Goal: Task Accomplishment & Management: Complete application form

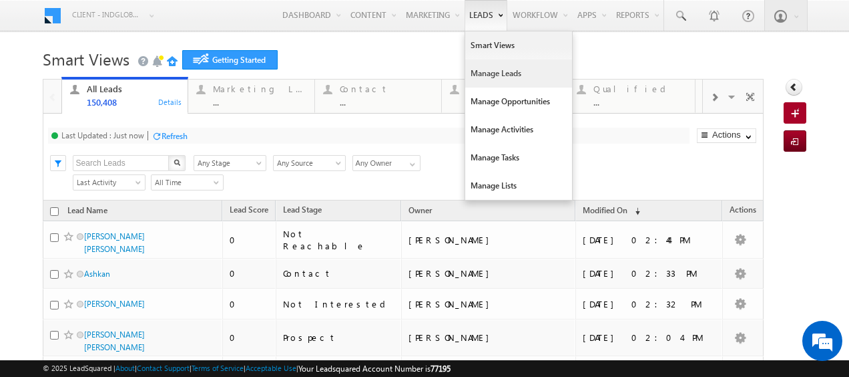
click at [489, 71] on link "Manage Leads" at bounding box center [518, 73] width 107 height 28
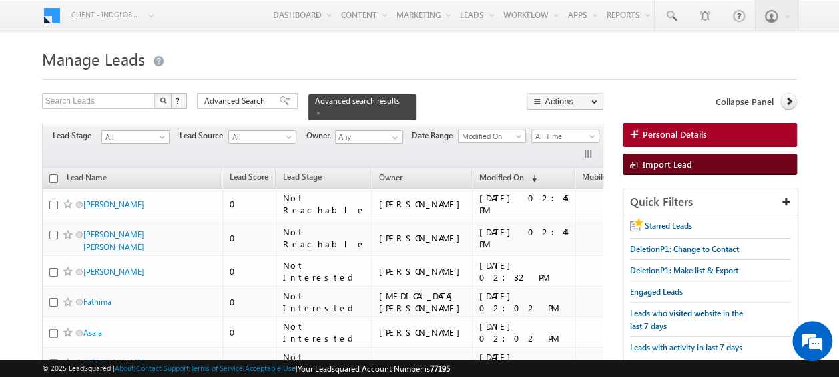
click at [632, 162] on span at bounding box center [636, 165] width 13 height 13
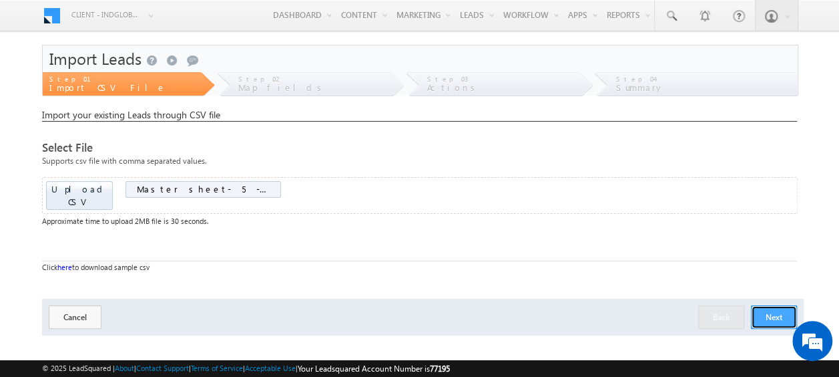
click at [786, 305] on button "Next" at bounding box center [774, 316] width 46 height 23
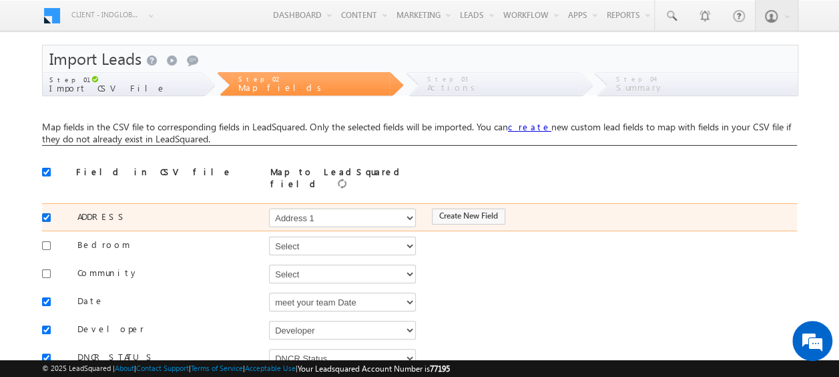
click at [47, 213] on input "checkbox" at bounding box center [46, 217] width 9 height 9
checkbox input "false"
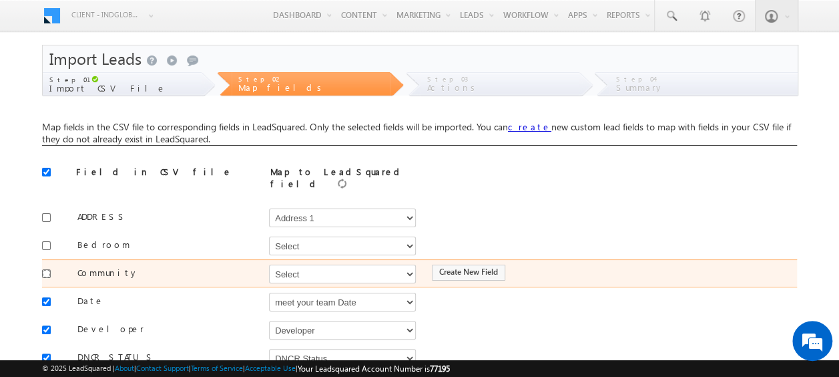
click at [44, 269] on input "checkbox" at bounding box center [46, 273] width 9 height 9
checkbox input "true"
click at [324, 266] on select "Select Select Address 1 Address 2 Budget Building Name Buyer Persona Campaign N…" at bounding box center [342, 273] width 147 height 19
select select "mx_Master_Project"
click at [269, 264] on select "Select Select Address 1 Address 2 Budget Building Name Buyer Persona Campaign N…" at bounding box center [342, 273] width 147 height 19
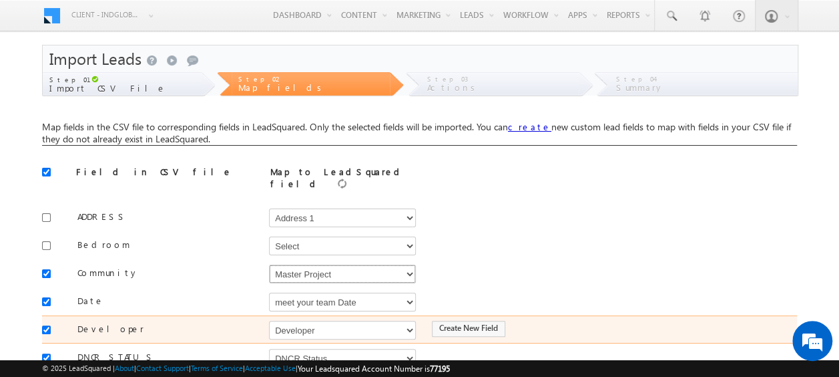
scroll to position [67, 0]
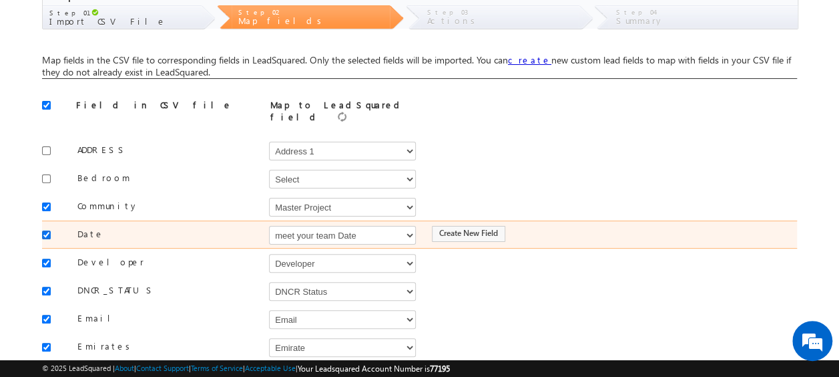
click at [44, 230] on input "checkbox" at bounding box center [46, 234] width 9 height 9
checkbox input "false"
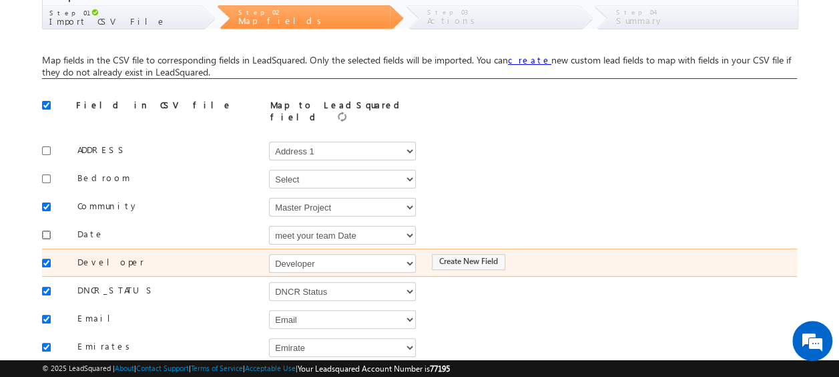
scroll to position [134, 0]
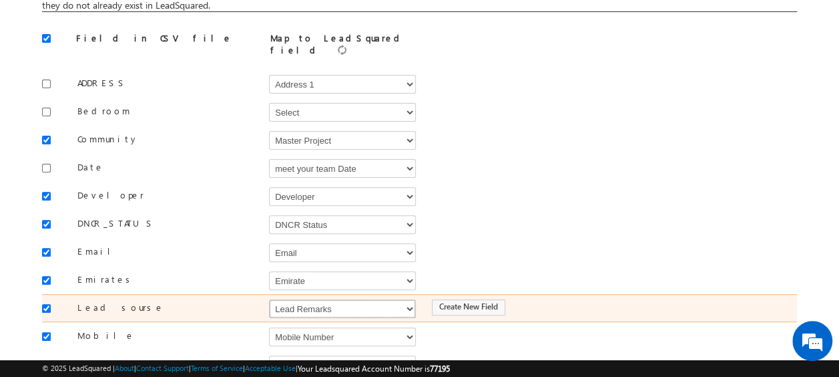
click at [297, 299] on select "Select Select Address 1 Address 2 Budget Building Name Buyer Persona Campaign N…" at bounding box center [342, 308] width 147 height 19
select select "Source"
click at [269, 299] on select "Select Select Address 1 Address 2 Budget Building Name Buyer Persona Campaign N…" at bounding box center [342, 308] width 147 height 19
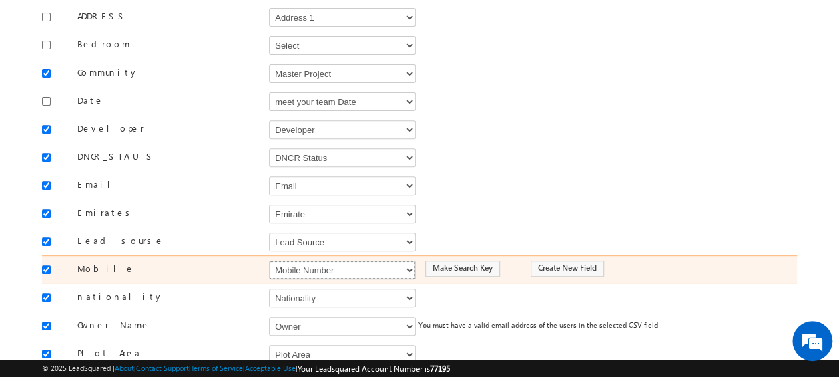
click at [298, 260] on select "Select Select Address 1 Address 2 Budget Building Name Buyer Persona Campaign N…" at bounding box center [342, 269] width 147 height 19
select select "Phone"
click at [269, 260] on select "Select Select Address 1 Address 2 Budget Building Name Buyer Persona Campaign N…" at bounding box center [342, 269] width 147 height 19
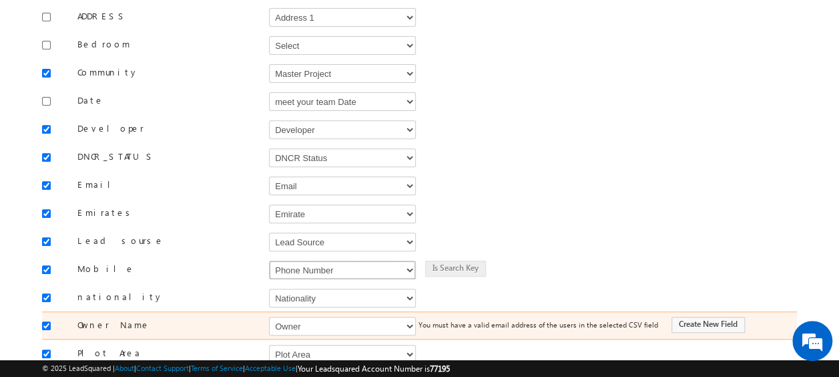
scroll to position [267, 0]
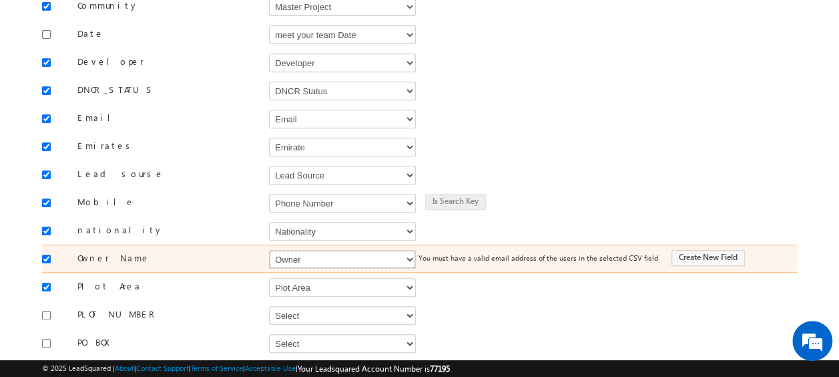
click at [294, 251] on select "Select Select Address 1 Address 2 Budget Building Name Buyer Persona Campaign N…" at bounding box center [342, 259] width 147 height 19
select select "FirstName"
click at [269, 250] on select "Select Select Address 1 Address 2 Budget Building Name Buyer Persona Campaign N…" at bounding box center [342, 259] width 147 height 19
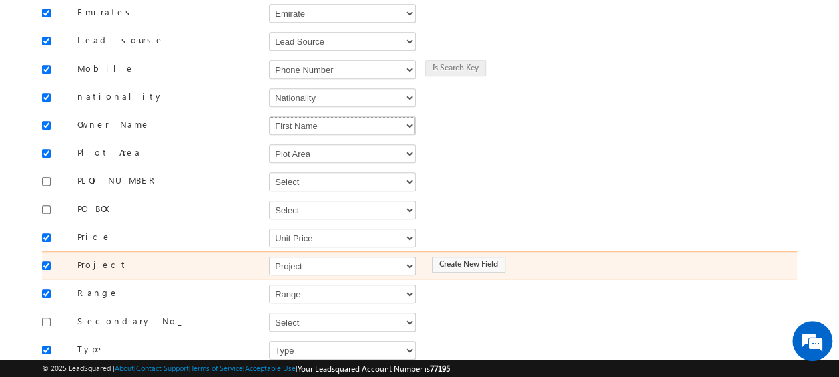
scroll to position [467, 0]
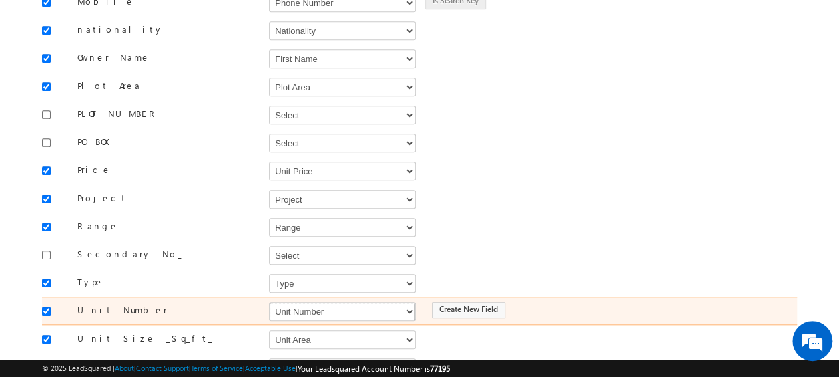
click at [304, 302] on select "Select Select Address 1 Address 2 Budget Building Name Buyer Persona Campaign N…" at bounding box center [342, 311] width 147 height 19
select select "mx_Unit_No"
click at [269, 302] on select "Select Select Address 1 Address 2 Budget Building Name Buyer Persona Campaign N…" at bounding box center [342, 311] width 147 height 19
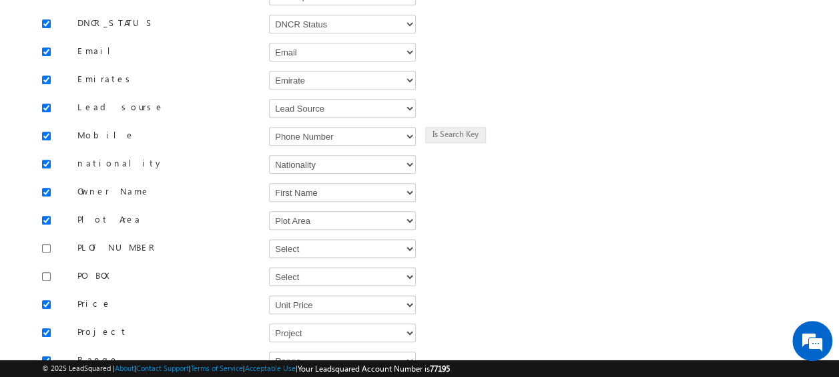
scroll to position [585, 0]
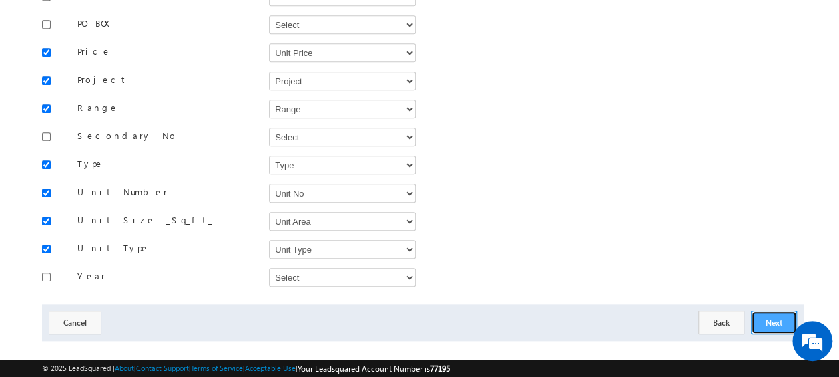
click at [764, 310] on button "Next" at bounding box center [774, 321] width 46 height 23
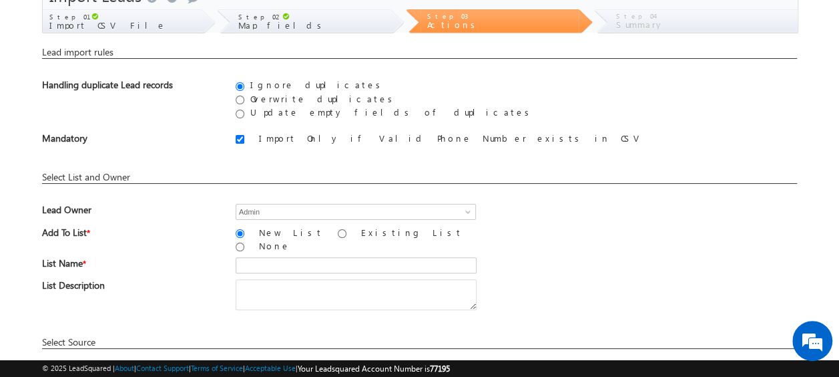
scroll to position [130, 0]
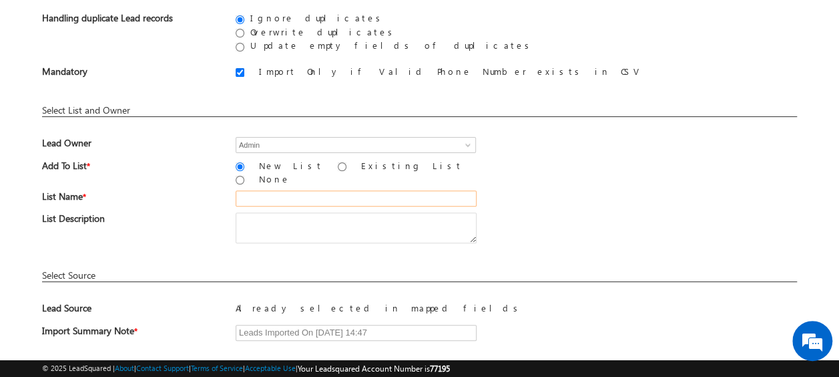
click at [288, 190] on input "text" at bounding box center [356, 198] width 241 height 16
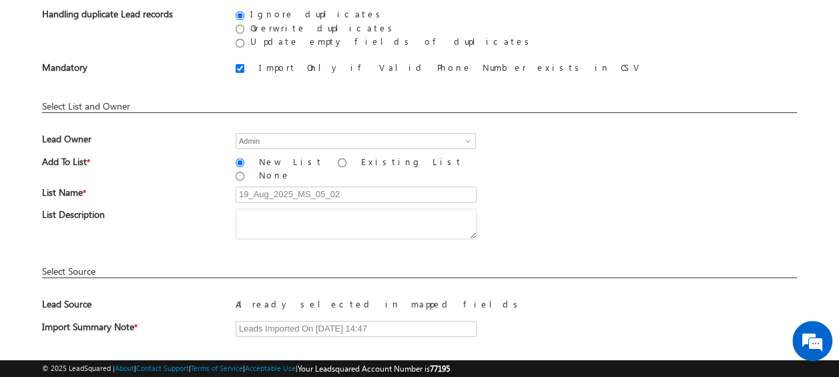
scroll to position [196, 0]
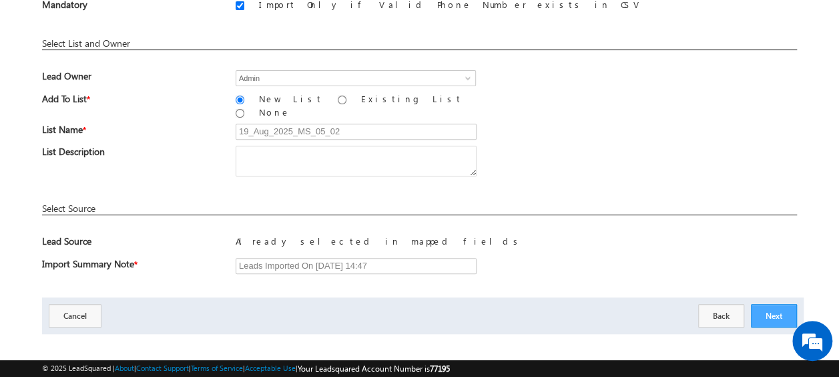
type input "19_Aug_2025_MS_05_02"
click at [770, 305] on button "Next" at bounding box center [774, 315] width 46 height 23
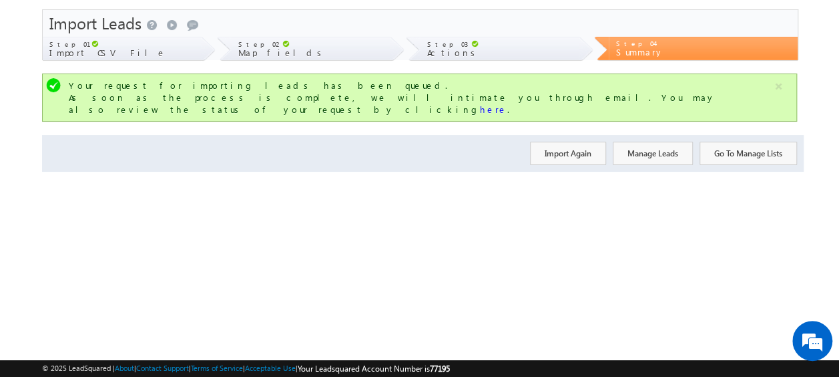
scroll to position [0, 0]
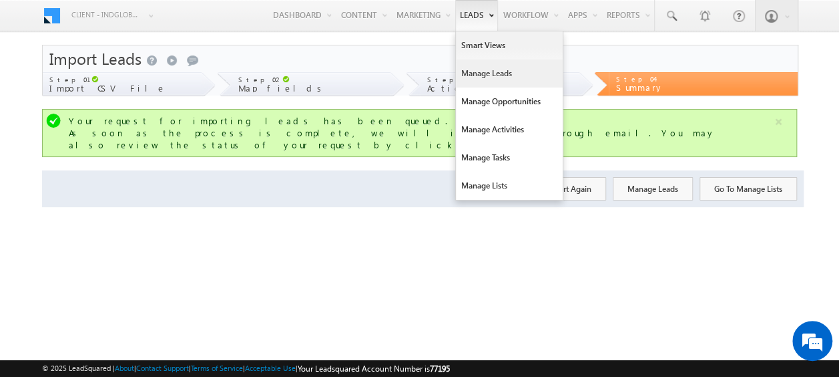
click at [485, 67] on link "Manage Leads" at bounding box center [509, 73] width 107 height 28
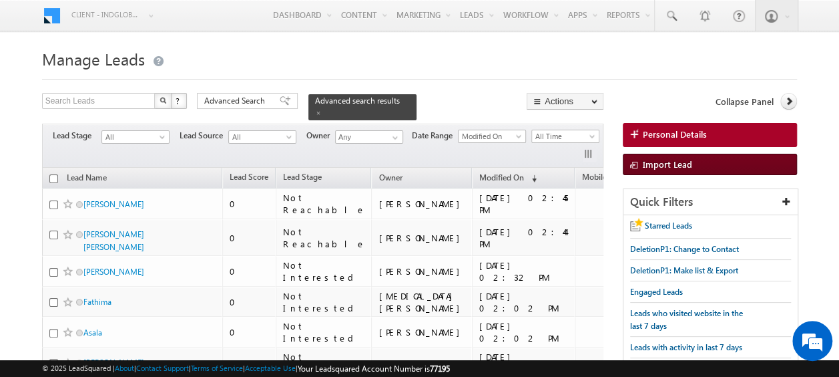
click at [648, 164] on span "Import Lead" at bounding box center [667, 163] width 49 height 11
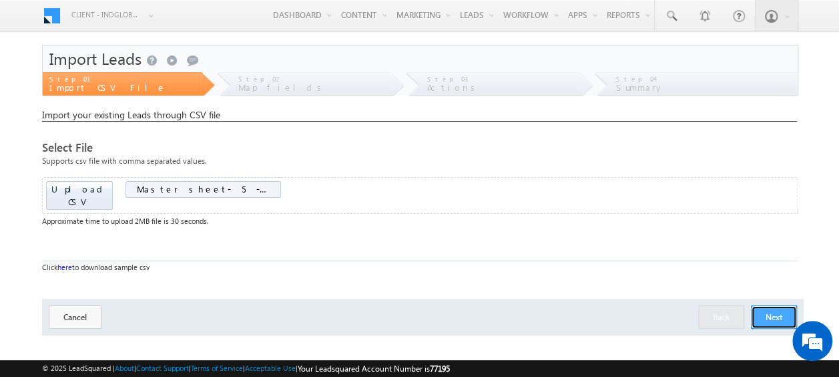
click at [780, 305] on button "Next" at bounding box center [774, 316] width 46 height 23
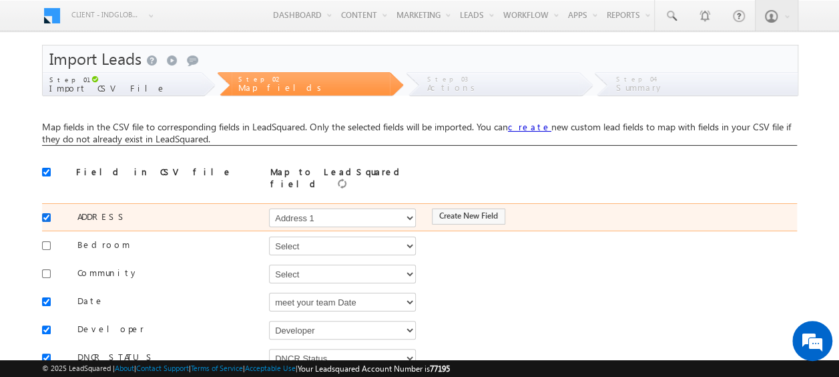
click at [48, 213] on input "checkbox" at bounding box center [46, 217] width 9 height 9
checkbox input "false"
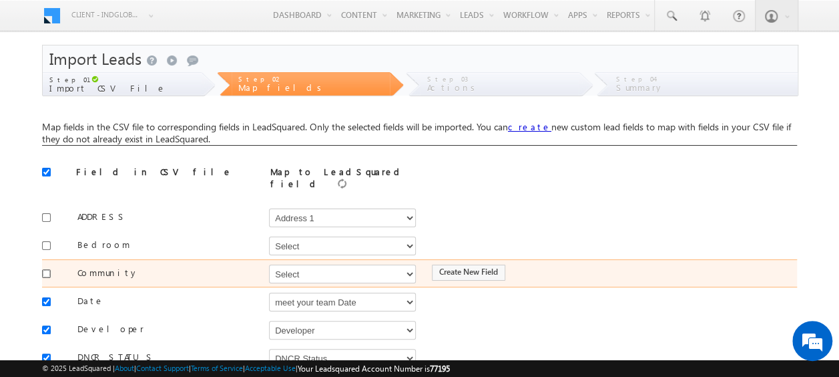
click at [45, 269] on input "checkbox" at bounding box center [46, 273] width 9 height 9
checkbox input "true"
click at [299, 270] on select "Select Select Address 1 Address 2 Budget Building Name Buyer Persona Campaign N…" at bounding box center [342, 273] width 147 height 19
select select "mx_Master_Project"
click at [269, 264] on select "Select Select Address 1 Address 2 Budget Building Name Buyer Persona Campaign N…" at bounding box center [342, 273] width 147 height 19
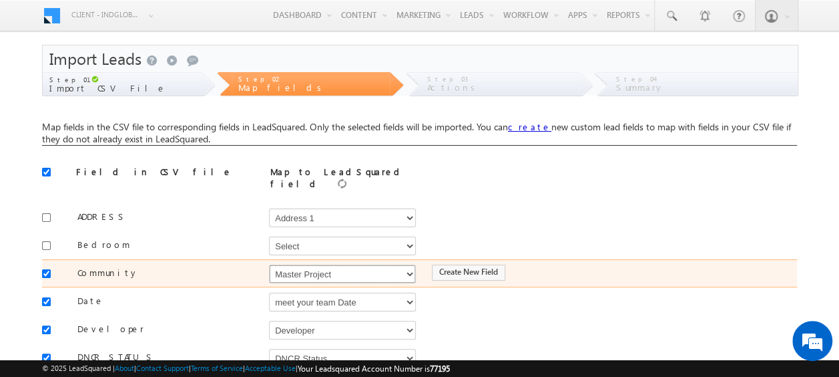
scroll to position [67, 0]
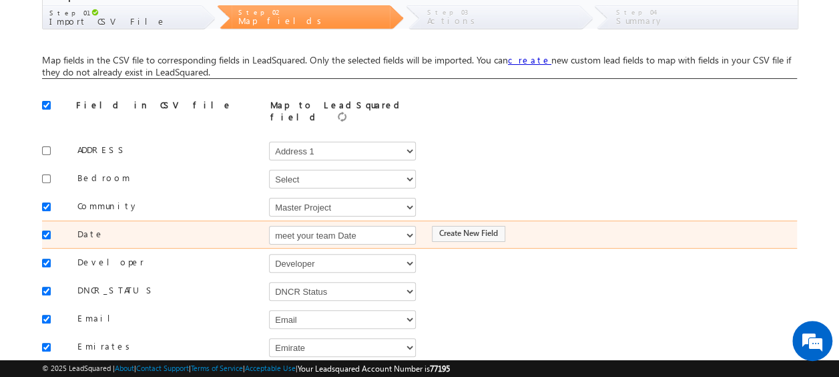
click at [54, 229] on div at bounding box center [49, 233] width 15 height 19
click at [44, 230] on input "checkbox" at bounding box center [46, 234] width 9 height 9
checkbox input "false"
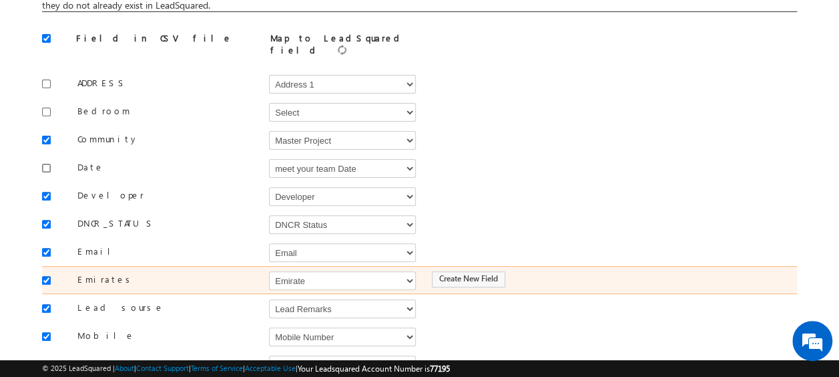
scroll to position [200, 0]
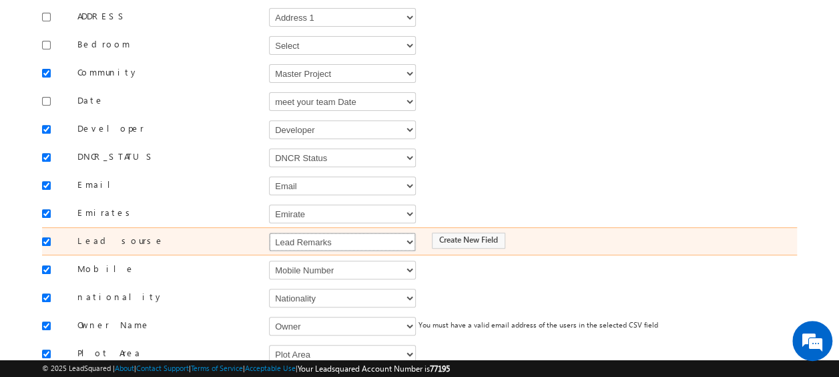
click at [276, 232] on select "Select Select Address 1 Address 2 Budget Building Name Buyer Persona Campaign N…" at bounding box center [342, 241] width 147 height 19
select select "Source"
click at [269, 232] on select "Select Select Address 1 Address 2 Budget Building Name Buyer Persona Campaign N…" at bounding box center [342, 241] width 147 height 19
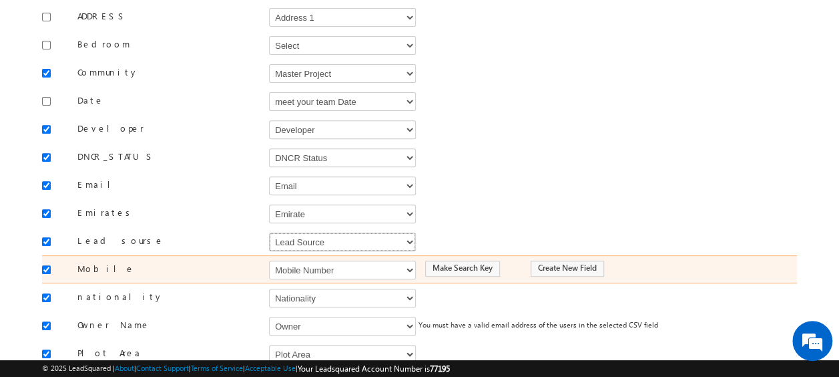
scroll to position [267, 0]
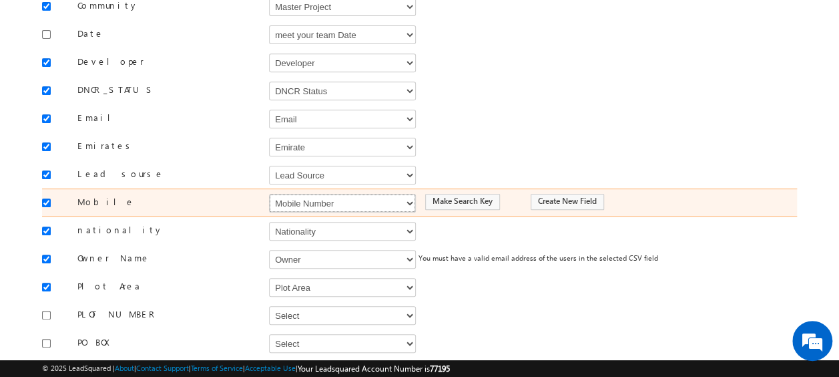
click at [309, 194] on select "Select Select Address 1 Address 2 Budget Building Name Buyer Persona Campaign N…" at bounding box center [342, 203] width 147 height 19
select select "Phone"
click at [269, 194] on select "Select Select Address 1 Address 2 Budget Building Name Buyer Persona Campaign N…" at bounding box center [342, 203] width 147 height 19
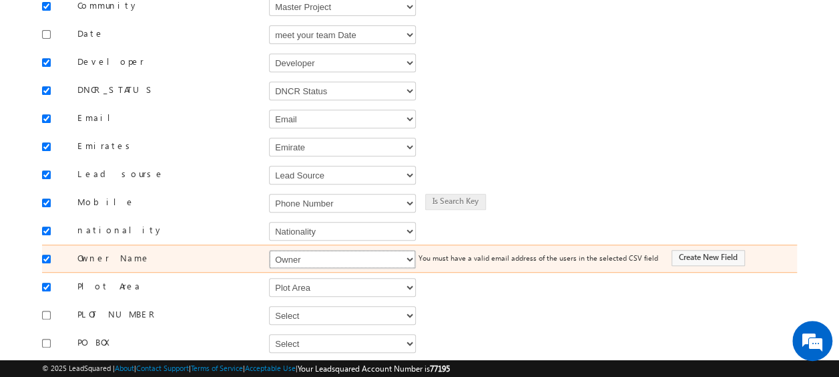
click at [318, 250] on select "Select Select Address 1 Address 2 Budget Building Name Buyer Persona Campaign N…" at bounding box center [342, 259] width 147 height 19
select select "FirstName"
click at [269, 250] on select "Select Select Address 1 Address 2 Budget Building Name Buyer Persona Campaign N…" at bounding box center [342, 259] width 147 height 19
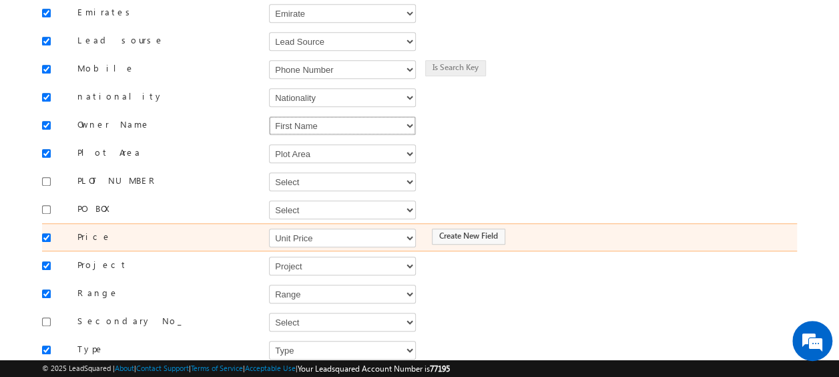
scroll to position [467, 0]
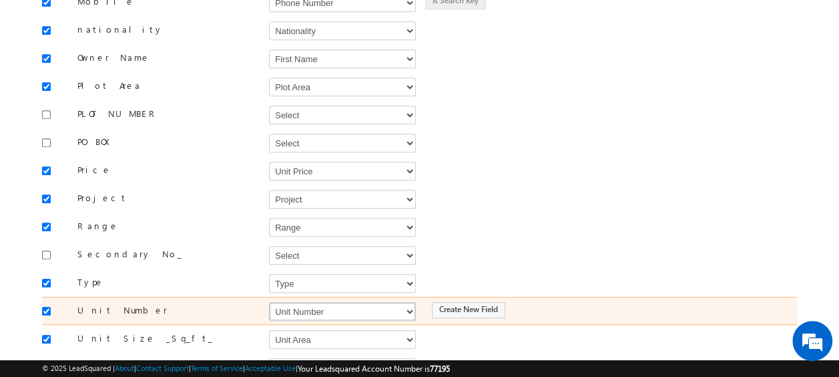
click at [300, 302] on select "Select Select Address 1 Address 2 Budget Building Name Buyer Persona Campaign N…" at bounding box center [342, 311] width 147 height 19
select select "mx_Unit_No"
click at [269, 302] on select "Select Select Address 1 Address 2 Budget Building Name Buyer Persona Campaign N…" at bounding box center [342, 311] width 147 height 19
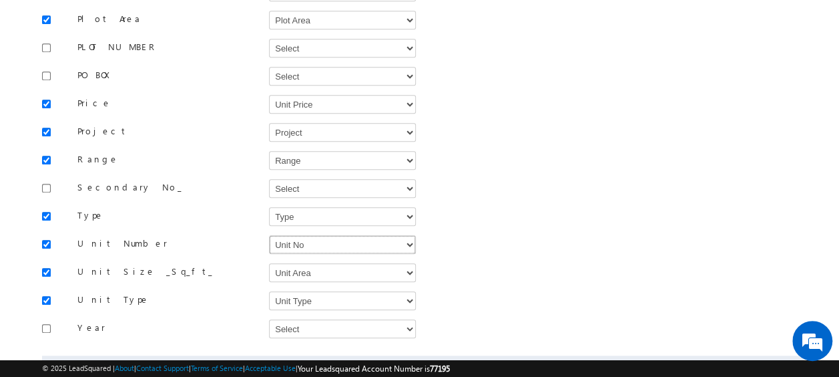
scroll to position [585, 0]
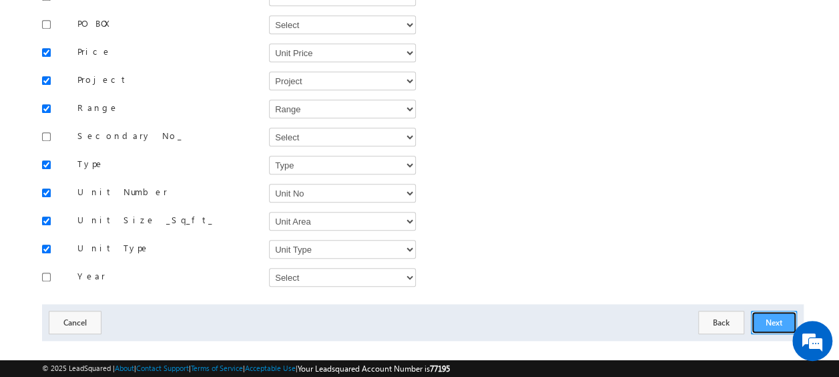
click at [776, 310] on button "Next" at bounding box center [774, 321] width 46 height 23
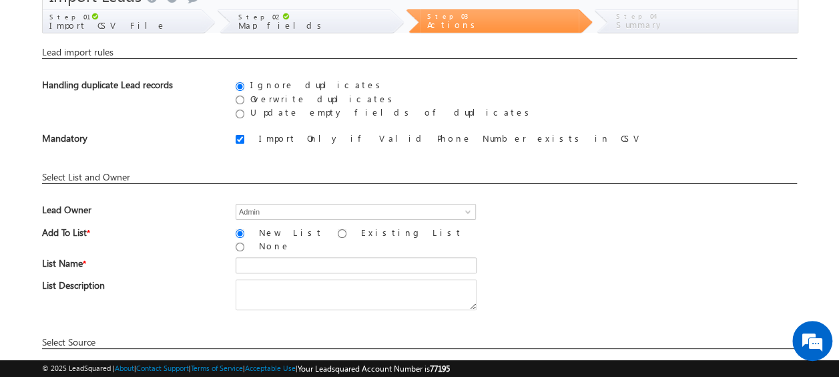
scroll to position [130, 0]
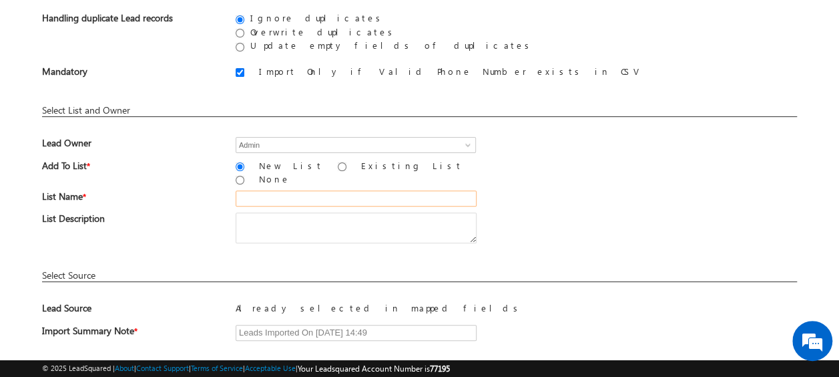
click at [280, 194] on input "text" at bounding box center [356, 198] width 241 height 16
type input "19_Aug_2025_MS_05_03"
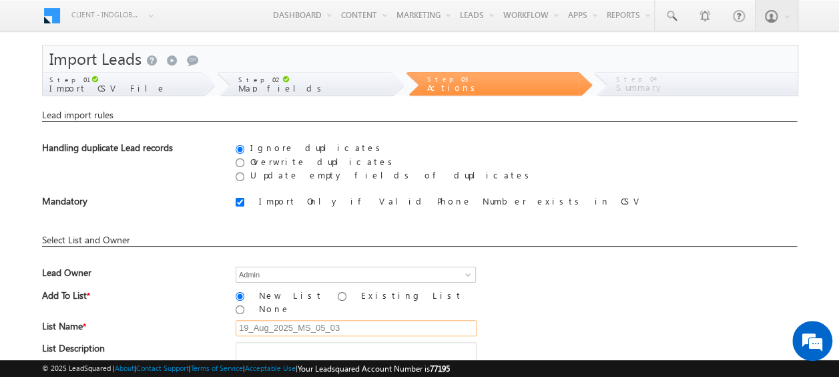
scroll to position [196, 0]
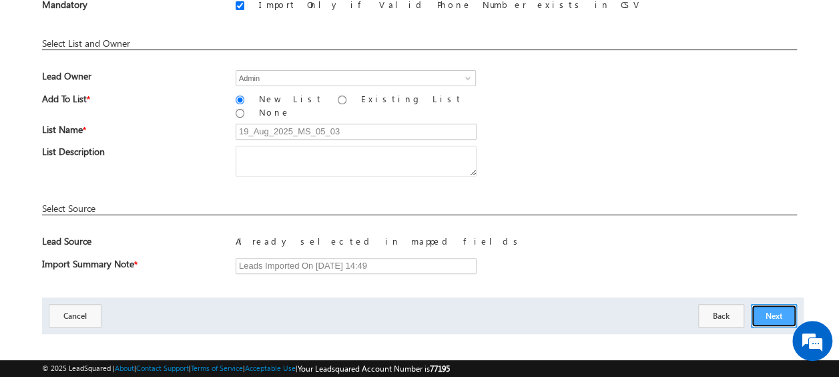
click at [779, 304] on button "Next" at bounding box center [774, 315] width 46 height 23
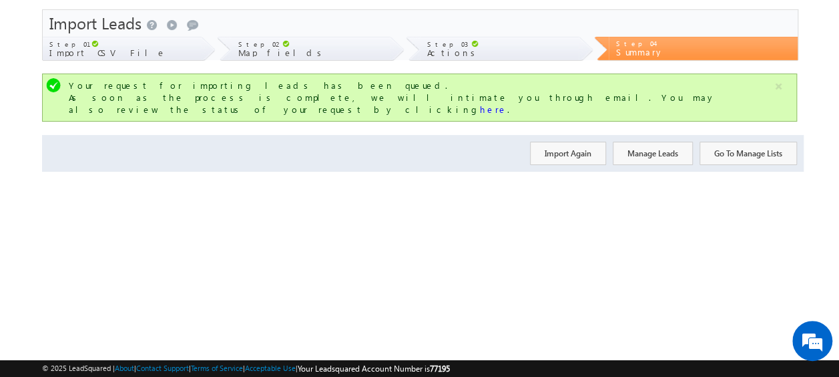
scroll to position [0, 0]
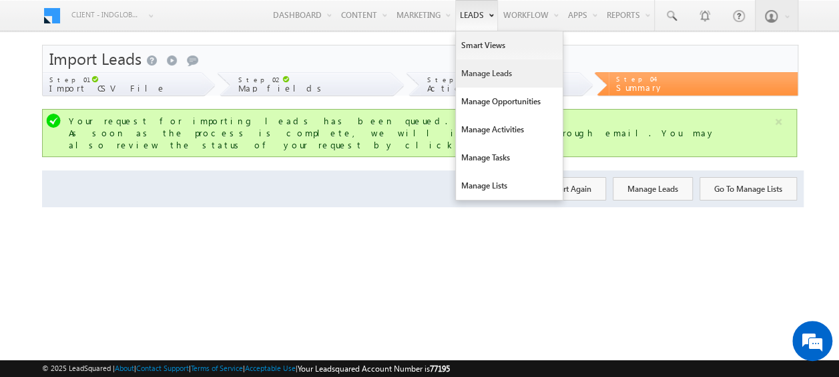
click at [479, 69] on link "Manage Leads" at bounding box center [509, 73] width 107 height 28
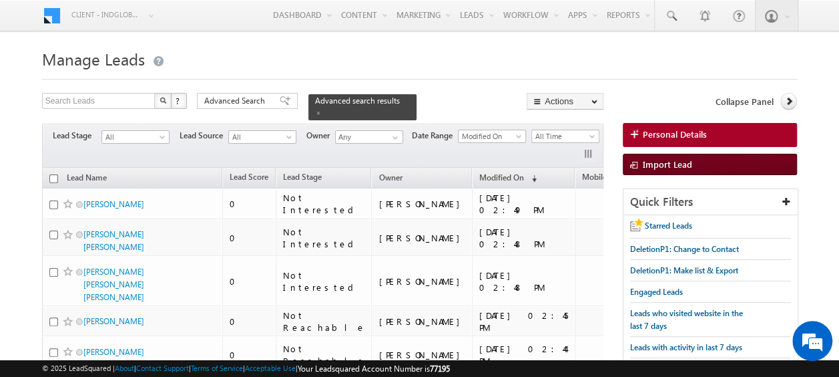
click at [656, 164] on span "Import Lead" at bounding box center [667, 163] width 49 height 11
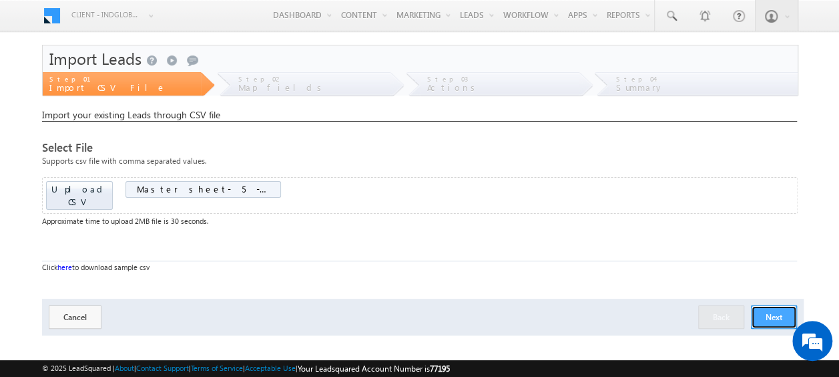
click at [778, 305] on button "Next" at bounding box center [774, 316] width 46 height 23
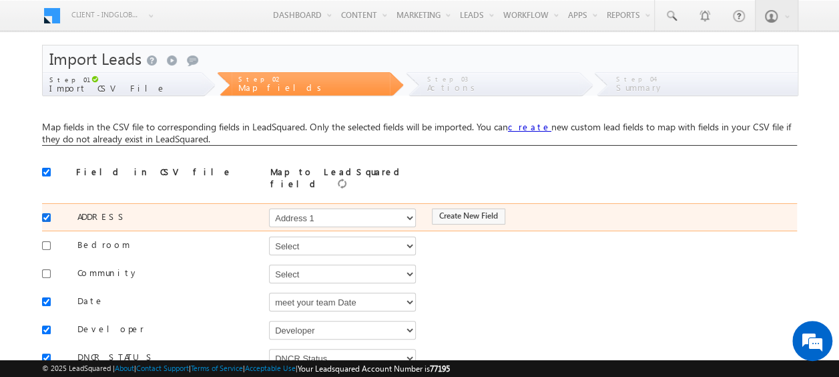
click at [45, 213] on input "checkbox" at bounding box center [46, 217] width 9 height 9
checkbox input "false"
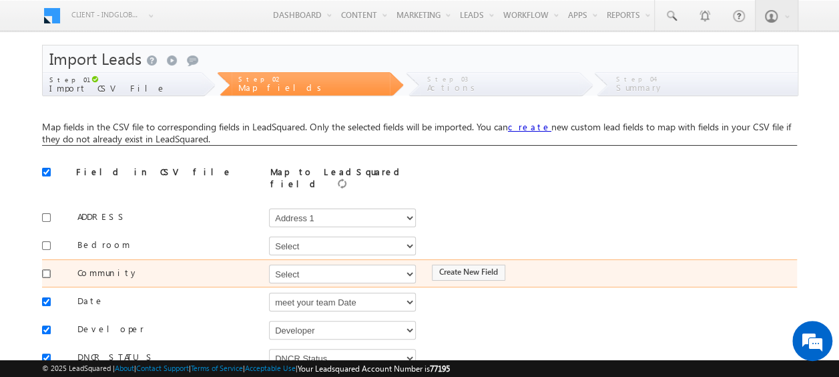
click at [45, 269] on input "checkbox" at bounding box center [46, 273] width 9 height 9
checkbox input "true"
click at [291, 269] on select "Select Select Address 1 Address 2 Budget Building Name Buyer Persona Campaign N…" at bounding box center [342, 273] width 147 height 19
select select "mx_Master_Project"
click at [269, 264] on select "Select Select Address 1 Address 2 Budget Building Name Buyer Persona Campaign N…" at bounding box center [342, 273] width 147 height 19
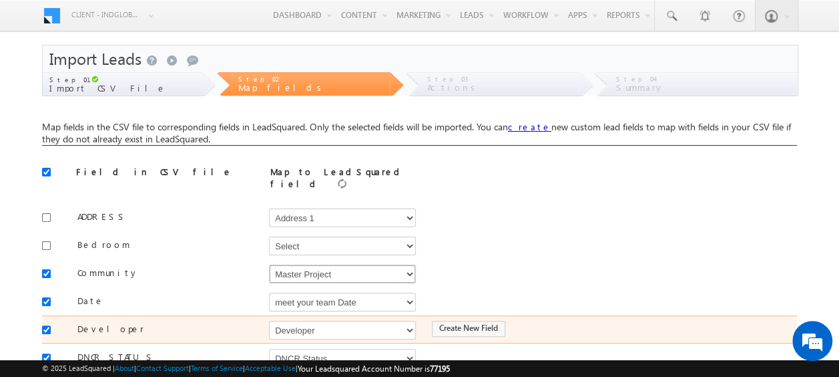
scroll to position [67, 0]
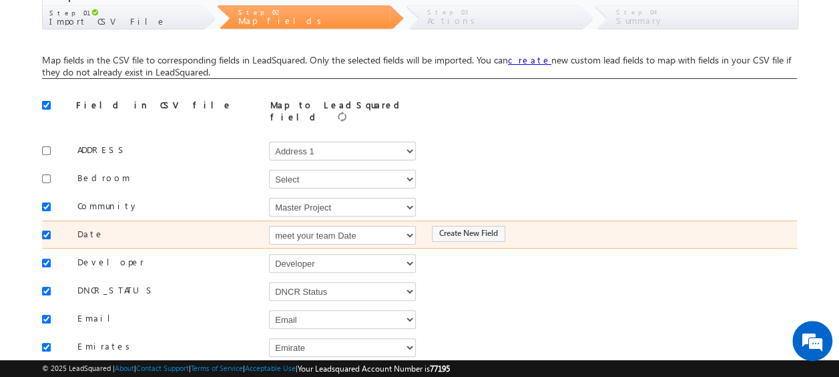
click at [48, 230] on input "checkbox" at bounding box center [46, 234] width 9 height 9
checkbox input "false"
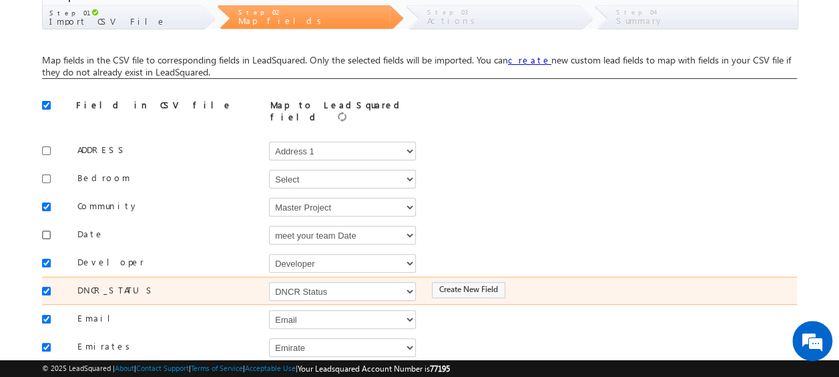
scroll to position [200, 0]
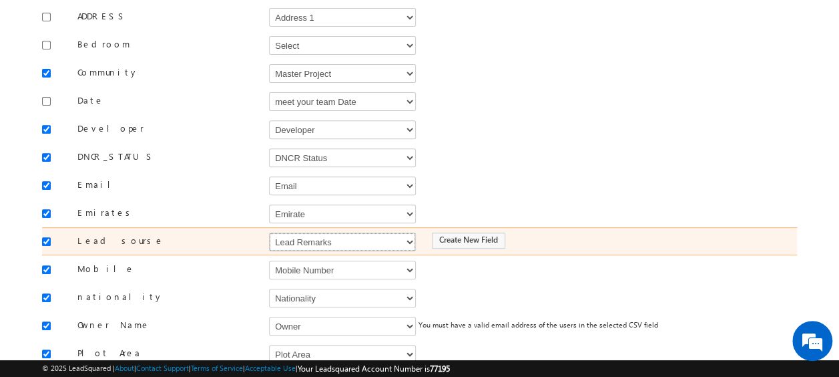
click at [296, 232] on select "Select Select Address 1 Address 2 Budget Building Name Buyer Persona Campaign N…" at bounding box center [342, 241] width 147 height 19
select select "Source"
click at [269, 232] on select "Select Select Address 1 Address 2 Budget Building Name Buyer Persona Campaign N…" at bounding box center [342, 241] width 147 height 19
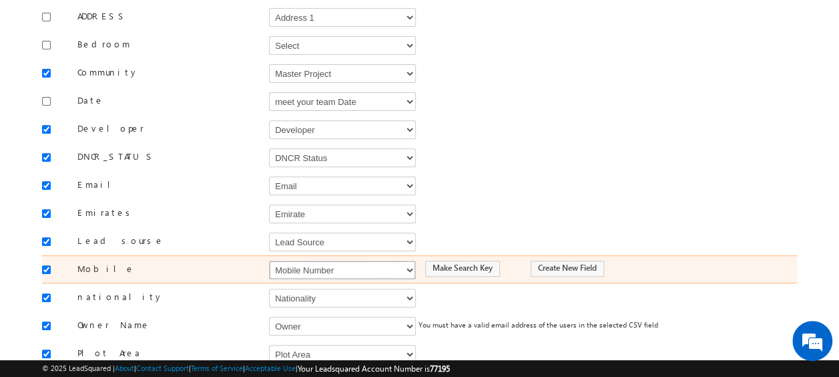
click at [294, 261] on select "Select Select Address 1 Address 2 Budget Building Name Buyer Persona Campaign N…" at bounding box center [342, 269] width 147 height 19
select select "Phone"
click at [269, 260] on select "Select Select Address 1 Address 2 Budget Building Name Buyer Persona Campaign N…" at bounding box center [342, 269] width 147 height 19
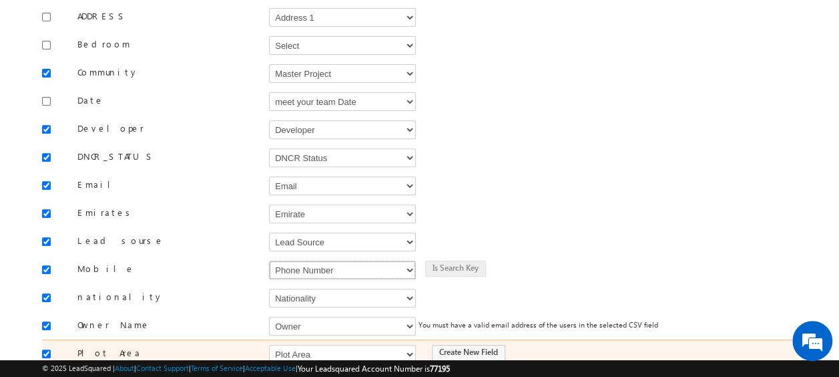
scroll to position [267, 0]
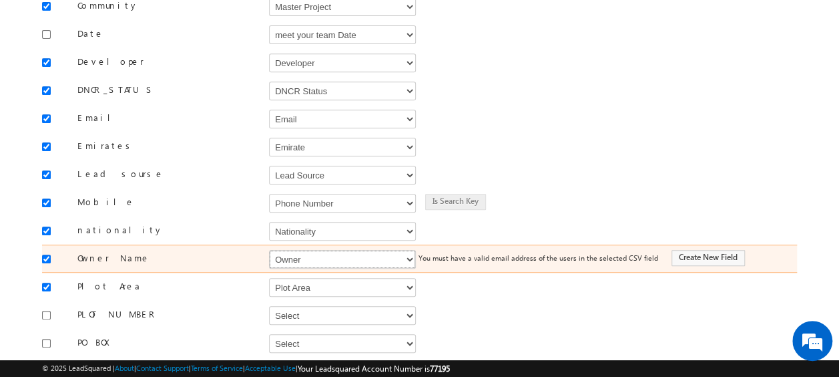
click at [300, 251] on select "Select Select Address 1 Address 2 Budget Building Name Buyer Persona Campaign N…" at bounding box center [342, 259] width 147 height 19
select select "FirstName"
click at [269, 250] on select "Select Select Address 1 Address 2 Budget Building Name Buyer Persona Campaign N…" at bounding box center [342, 259] width 147 height 19
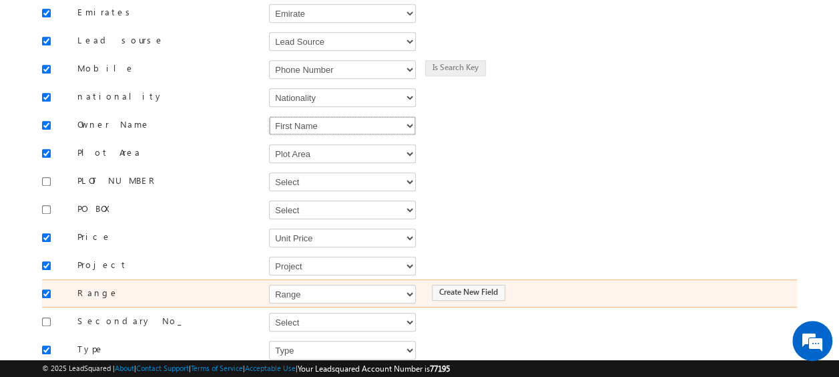
scroll to position [467, 0]
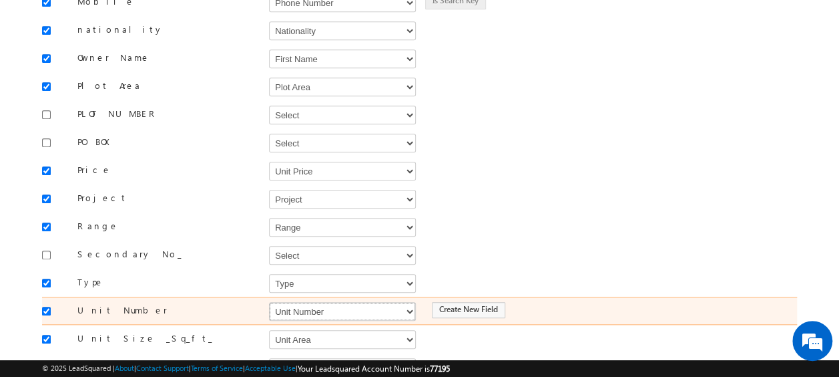
click at [315, 302] on select "Select Select Address 1 Address 2 Budget Building Name Buyer Persona Campaign N…" at bounding box center [342, 311] width 147 height 19
select select "mx_Unit_No"
click at [269, 302] on select "Select Select Address 1 Address 2 Budget Building Name Buyer Persona Campaign N…" at bounding box center [342, 311] width 147 height 19
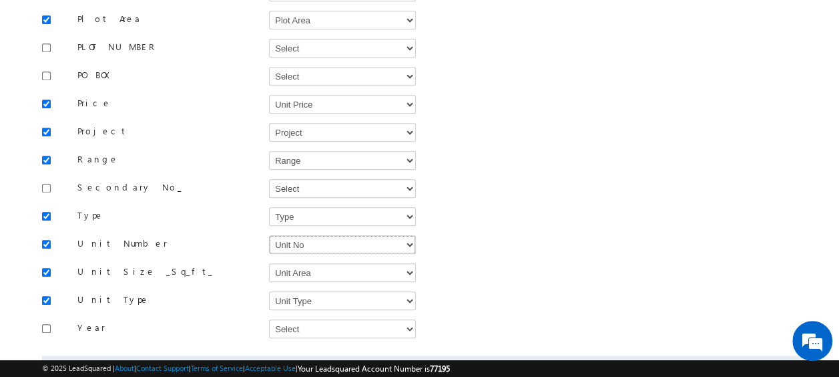
scroll to position [585, 0]
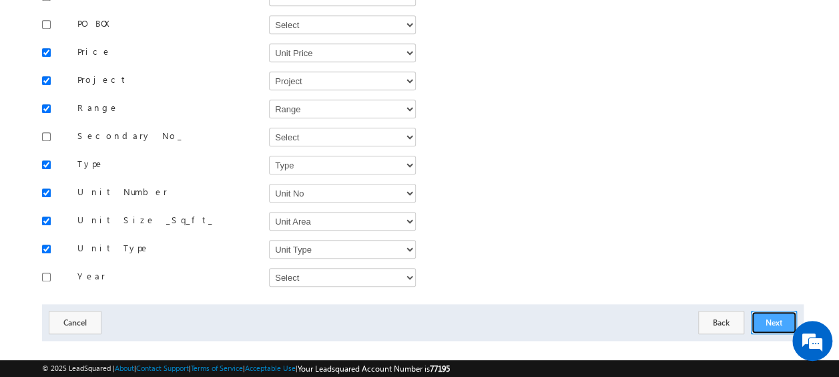
click at [775, 310] on button "Next" at bounding box center [774, 321] width 46 height 23
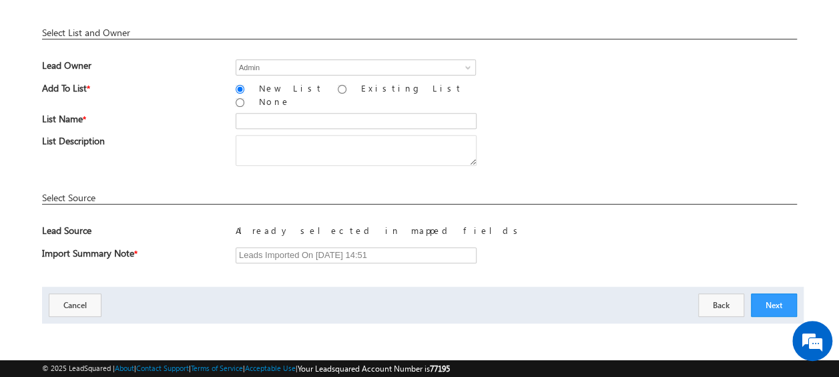
scroll to position [196, 0]
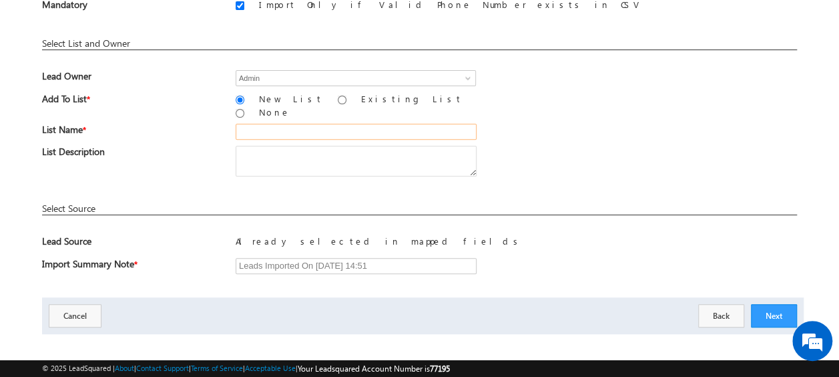
click at [284, 124] on input "text" at bounding box center [356, 132] width 241 height 16
type input "19_Aug_2025_MS_05_04"
click at [569, 146] on div "List Description" at bounding box center [419, 164] width 755 height 37
click at [782, 308] on button "Next" at bounding box center [774, 315] width 46 height 23
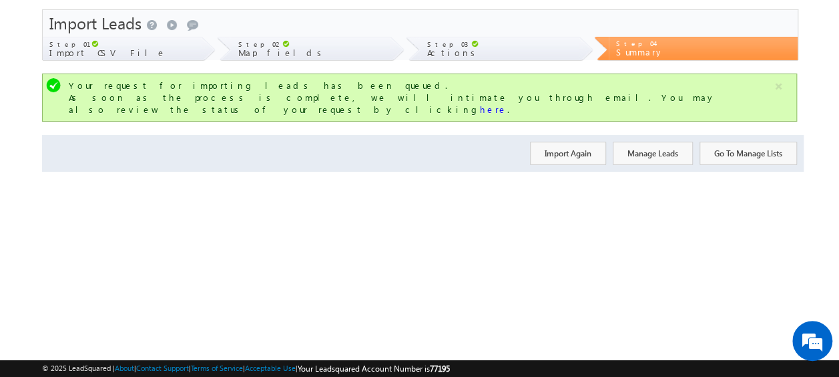
scroll to position [0, 0]
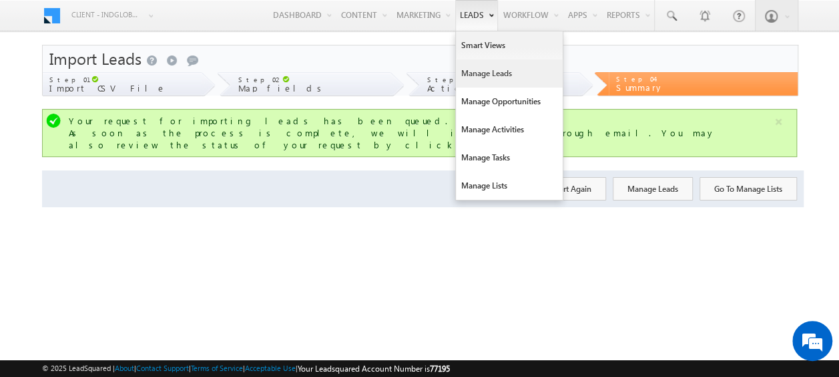
click at [483, 74] on link "Manage Leads" at bounding box center [509, 73] width 107 height 28
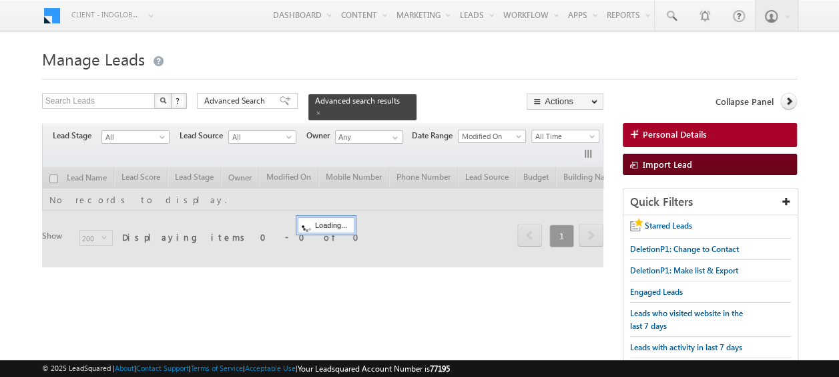
click at [682, 158] on span "Import Lead" at bounding box center [667, 163] width 49 height 11
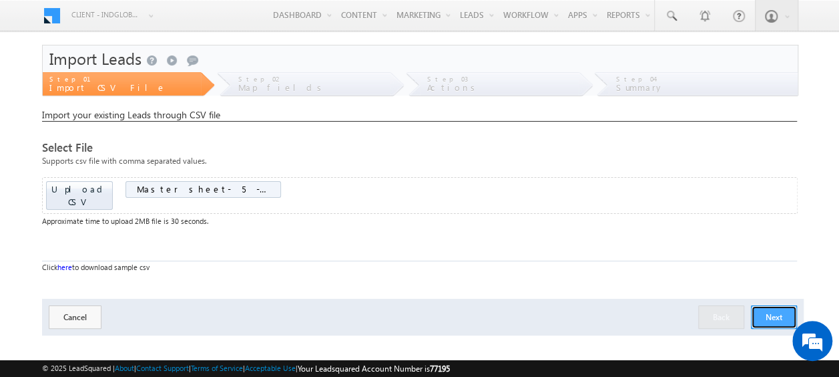
click at [784, 305] on button "Next" at bounding box center [774, 316] width 46 height 23
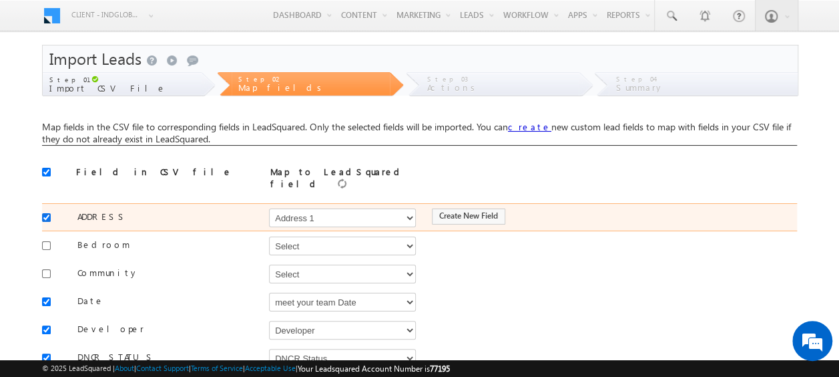
click at [47, 213] on input "checkbox" at bounding box center [46, 217] width 9 height 9
checkbox input "false"
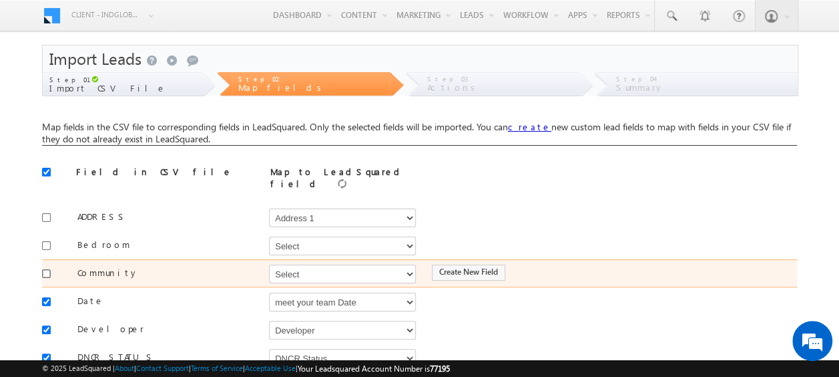
click at [46, 269] on input "checkbox" at bounding box center [46, 273] width 9 height 9
checkbox input "true"
click at [298, 273] on select "Select Select Address 1 Address 2 Budget Building Name Buyer Persona Campaign N…" at bounding box center [342, 273] width 147 height 19
select select "mx_Master_Project"
click at [269, 264] on select "Select Select Address 1 Address 2 Budget Building Name Buyer Persona Campaign N…" at bounding box center [342, 273] width 147 height 19
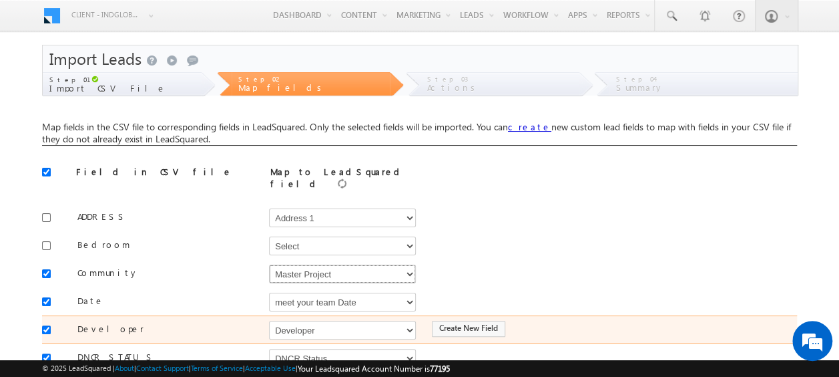
scroll to position [67, 0]
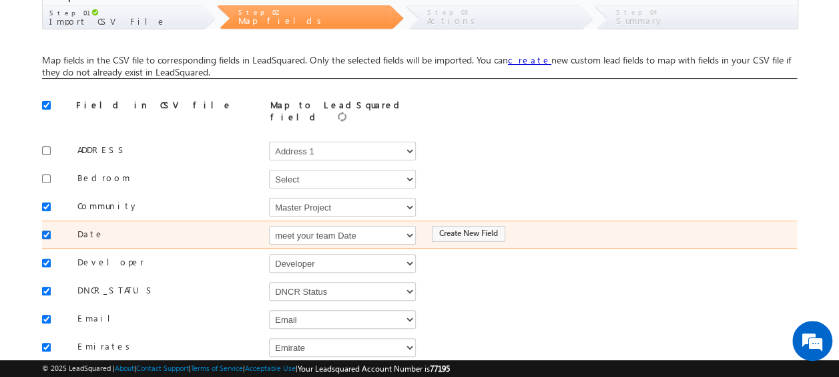
click at [47, 230] on input "checkbox" at bounding box center [46, 234] width 9 height 9
checkbox input "false"
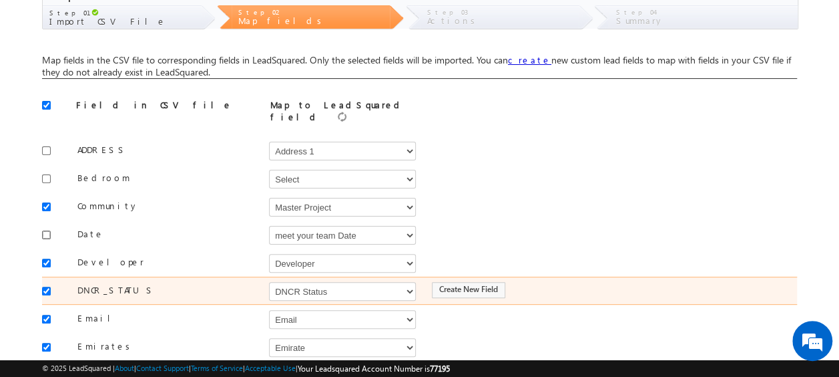
scroll to position [134, 0]
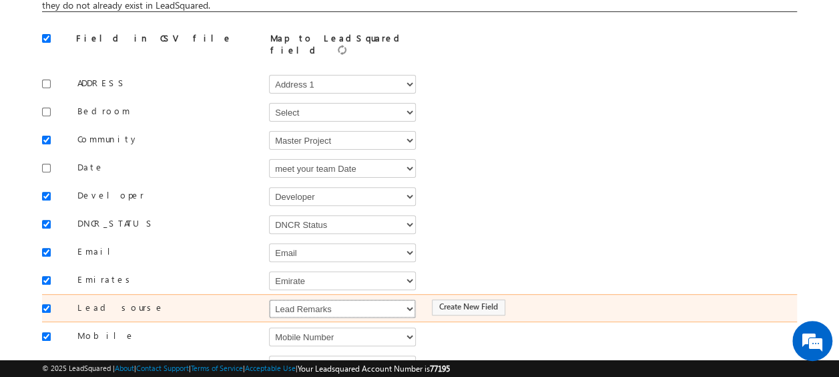
click at [298, 299] on select "Select Select Address 1 Address 2 Budget Building Name Buyer Persona Campaign N…" at bounding box center [342, 308] width 147 height 19
select select "Source"
click at [269, 299] on select "Select Select Address 1 Address 2 Budget Building Name Buyer Persona Campaign N…" at bounding box center [342, 308] width 147 height 19
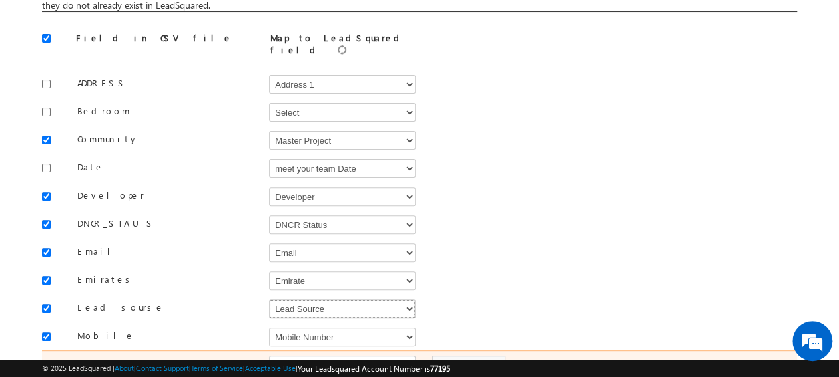
scroll to position [200, 0]
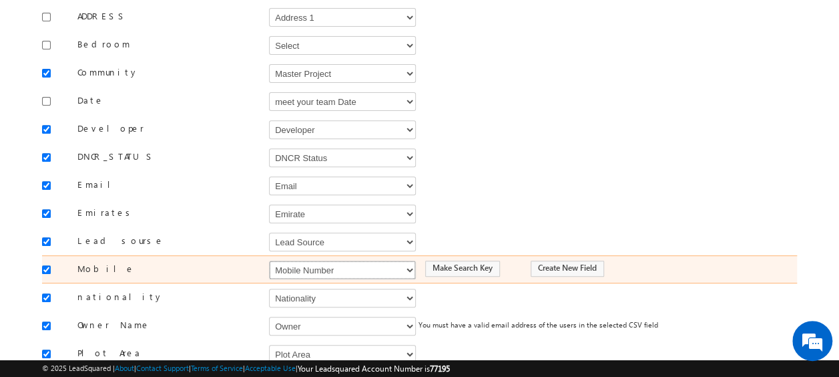
click at [318, 262] on select "Select Select Address 1 Address 2 Budget Building Name Buyer Persona Campaign N…" at bounding box center [342, 269] width 147 height 19
select select "Phone"
click at [269, 260] on select "Select Select Address 1 Address 2 Budget Building Name Buyer Persona Campaign N…" at bounding box center [342, 269] width 147 height 19
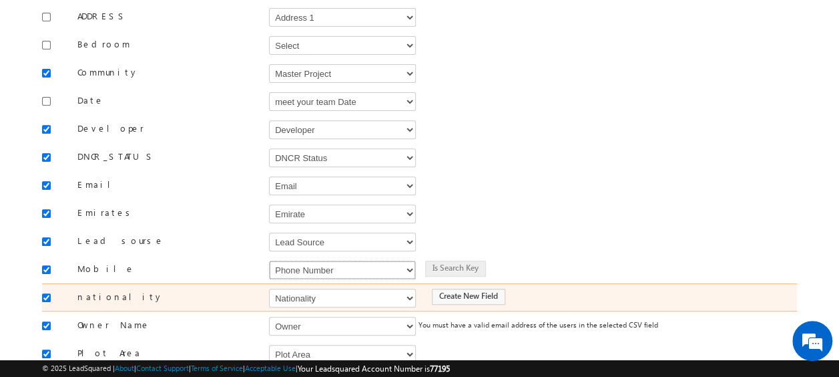
scroll to position [267, 0]
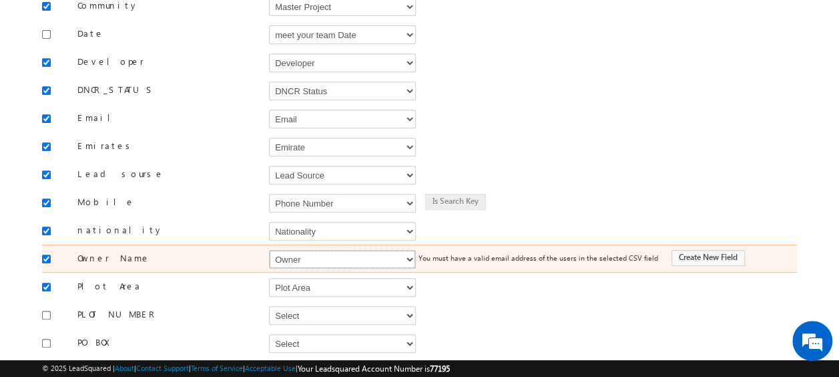
click at [290, 250] on select "Select Select Address 1 Address 2 Budget Building Name Buyer Persona Campaign N…" at bounding box center [342, 259] width 147 height 19
click at [269, 250] on select "Select Select Address 1 Address 2 Budget Building Name Buyer Persona Campaign N…" at bounding box center [342, 259] width 147 height 19
click at [290, 250] on select "Select Select Address 1 Address 2 Budget Building Name Buyer Persona Campaign N…" at bounding box center [342, 259] width 147 height 19
select select "FirstName"
click at [269, 250] on select "Select Select Address 1 Address 2 Budget Building Name Buyer Persona Campaign N…" at bounding box center [342, 259] width 147 height 19
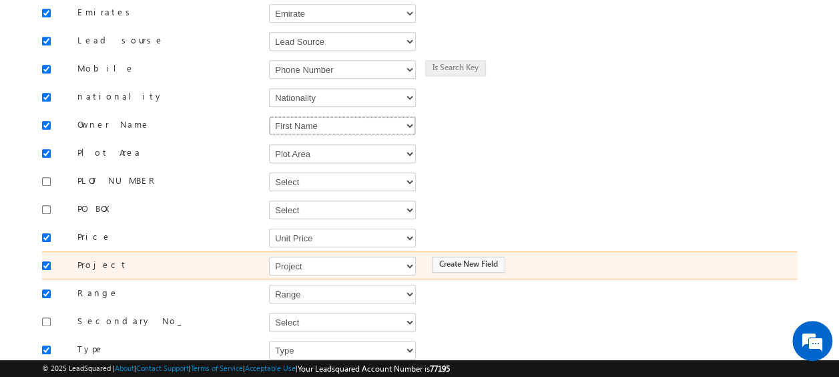
scroll to position [467, 0]
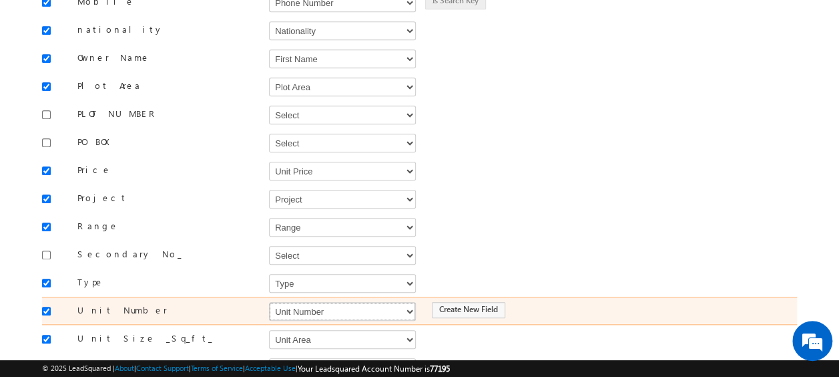
click at [290, 302] on select "Select Select Address 1 Address 2 Budget Building Name Buyer Persona Campaign N…" at bounding box center [342, 311] width 147 height 19
select select "mx_Unit_No"
click at [269, 302] on select "Select Select Address 1 Address 2 Budget Building Name Buyer Persona Campaign N…" at bounding box center [342, 311] width 147 height 19
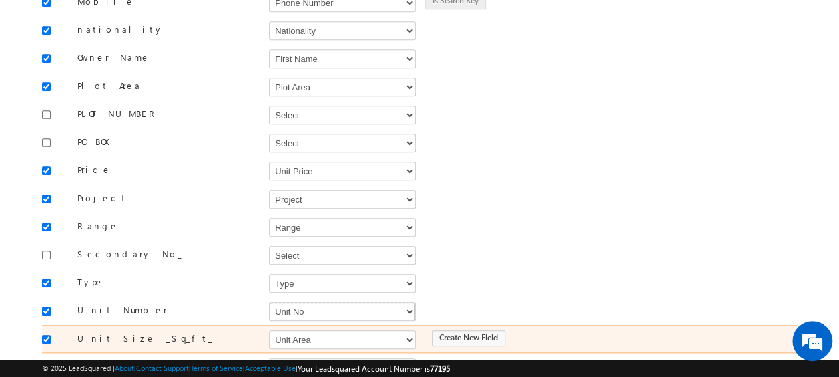
scroll to position [585, 0]
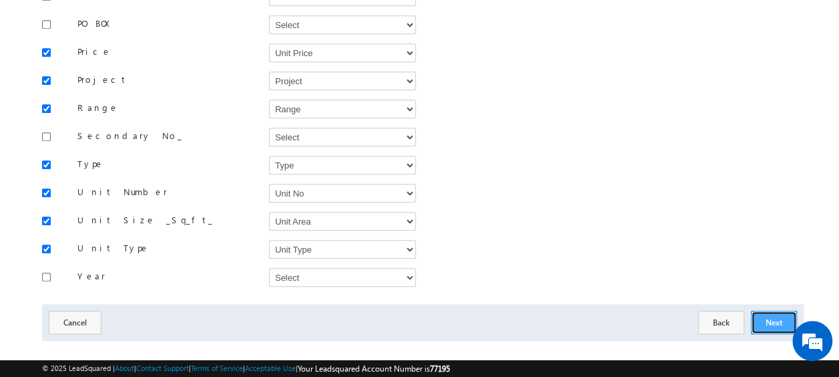
click at [784, 310] on button "Next" at bounding box center [774, 321] width 46 height 23
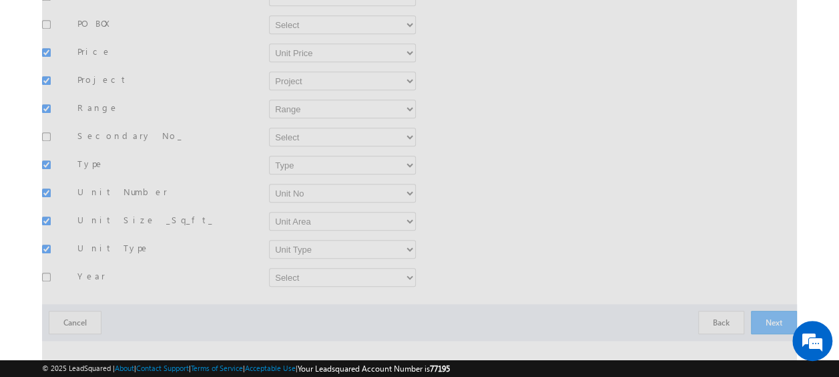
scroll to position [196, 0]
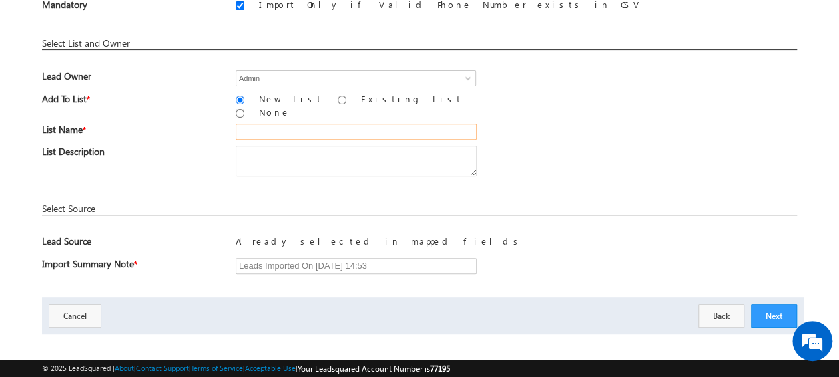
click at [280, 124] on input "text" at bounding box center [356, 132] width 241 height 16
type input "19_Aug_2025_MS_05_05"
click at [771, 305] on button "Next" at bounding box center [774, 315] width 46 height 23
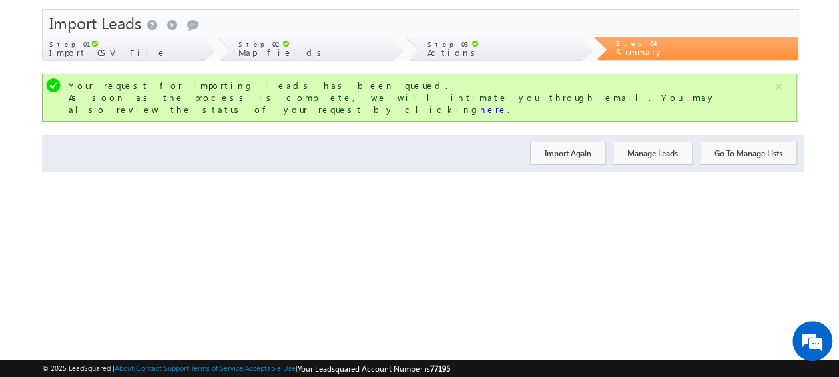
scroll to position [0, 0]
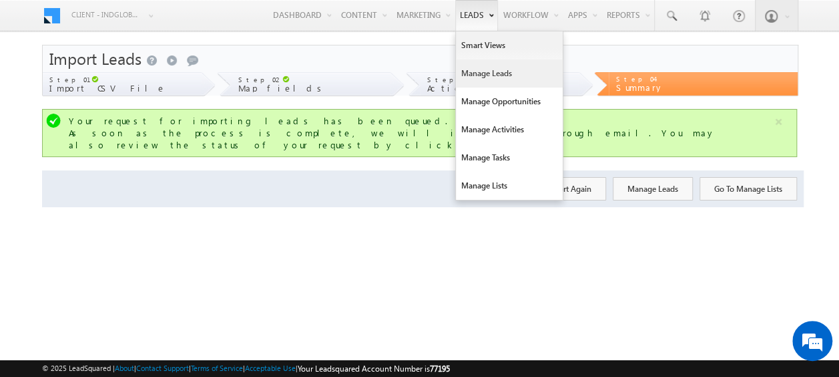
click at [489, 75] on link "Manage Leads" at bounding box center [509, 73] width 107 height 28
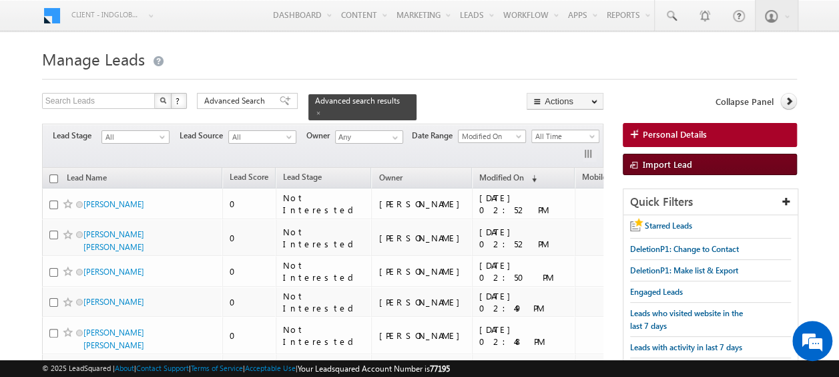
click at [662, 164] on span "Import Lead" at bounding box center [667, 163] width 49 height 11
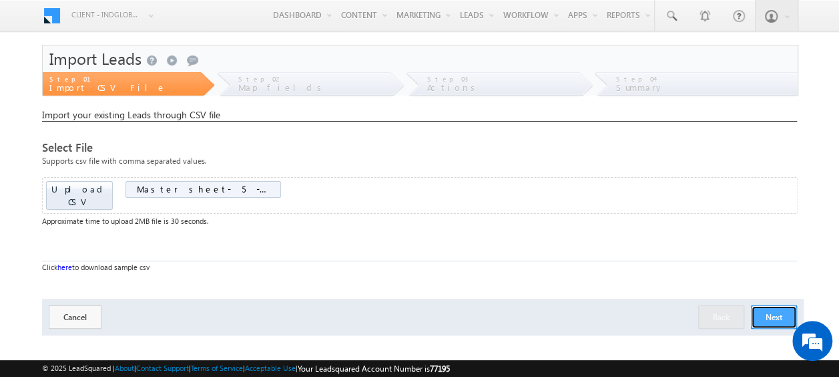
click at [758, 305] on button "Next" at bounding box center [774, 316] width 46 height 23
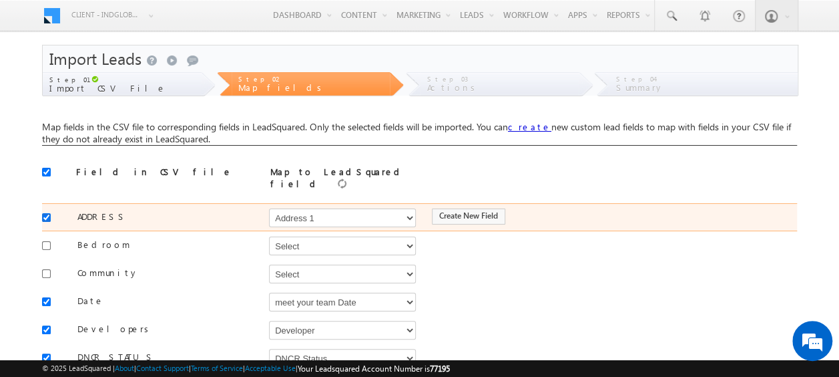
click at [47, 213] on input "checkbox" at bounding box center [46, 217] width 9 height 9
checkbox input "false"
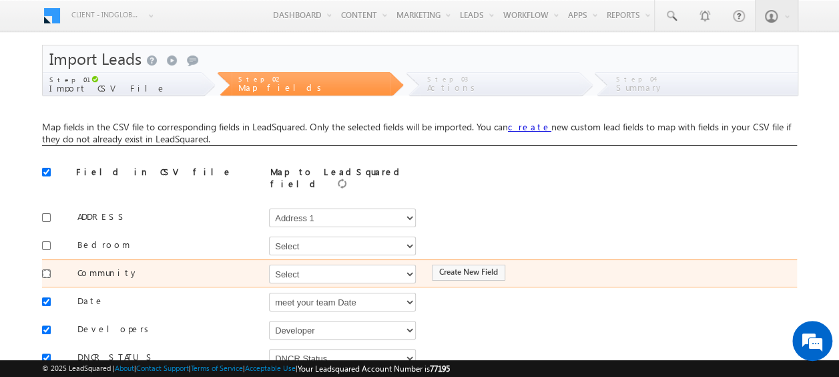
click at [47, 269] on input "checkbox" at bounding box center [46, 273] width 9 height 9
checkbox input "true"
click at [291, 270] on select "Select Select Address 1 Address 2 Budget Building Name Buyer Persona Campaign N…" at bounding box center [342, 273] width 147 height 19
select select "mx_Master_Project"
click at [269, 264] on select "Select Select Address 1 Address 2 Budget Building Name Buyer Persona Campaign N…" at bounding box center [342, 273] width 147 height 19
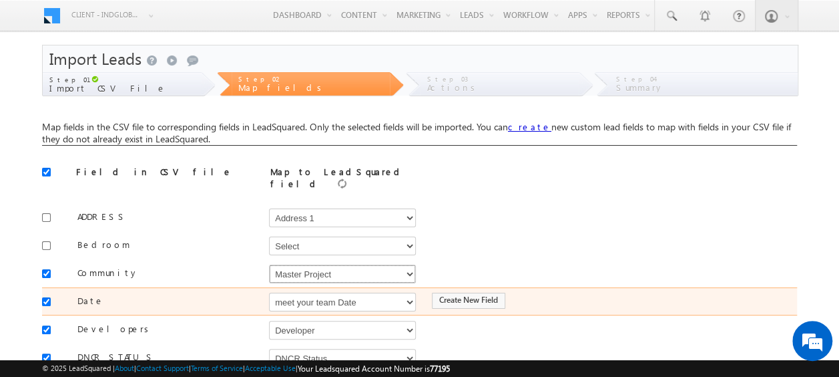
scroll to position [67, 0]
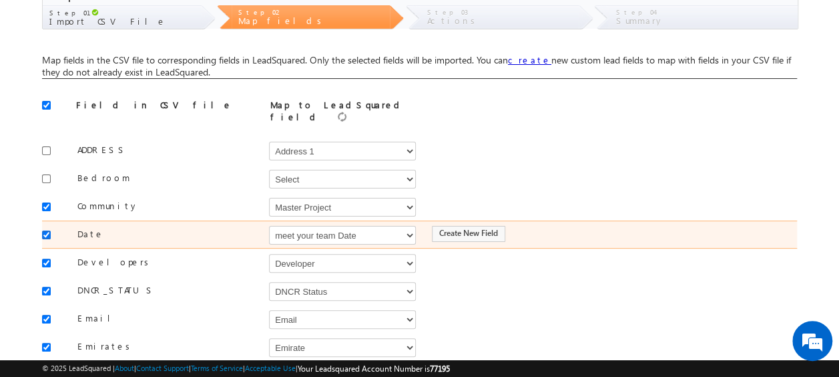
click at [47, 230] on input "checkbox" at bounding box center [46, 234] width 9 height 9
checkbox input "false"
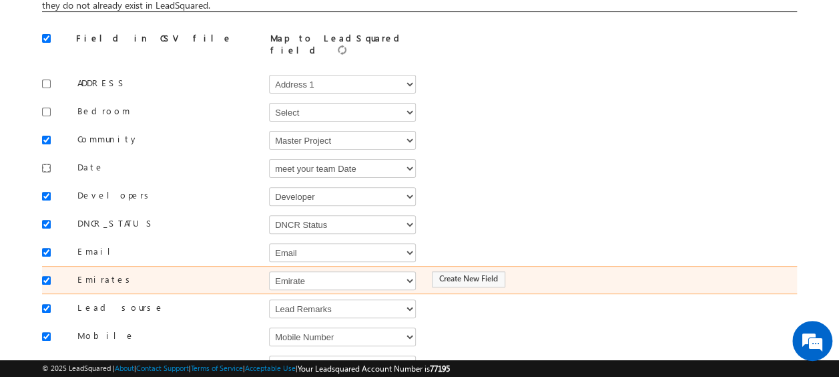
scroll to position [200, 0]
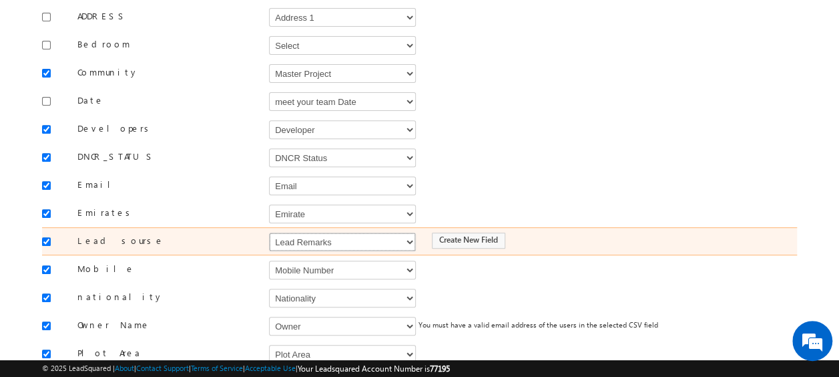
click at [293, 232] on select "Select Select Address 1 Address 2 Budget Building Name Buyer Persona Campaign N…" at bounding box center [342, 241] width 147 height 19
select select "Source"
click at [269, 232] on select "Select Select Address 1 Address 2 Budget Building Name Buyer Persona Campaign N…" at bounding box center [342, 241] width 147 height 19
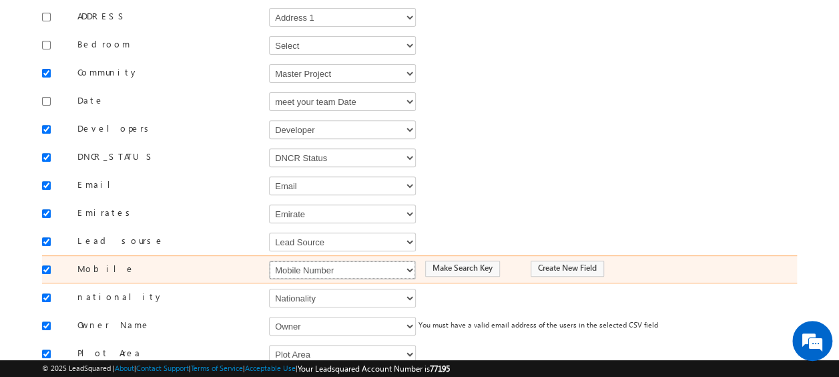
click at [292, 260] on select "Select Select Address 1 Address 2 Budget Building Name Buyer Persona Campaign N…" at bounding box center [342, 269] width 147 height 19
select select "Phone"
click at [269, 260] on select "Select Select Address 1 Address 2 Budget Building Name Buyer Persona Campaign N…" at bounding box center [342, 269] width 147 height 19
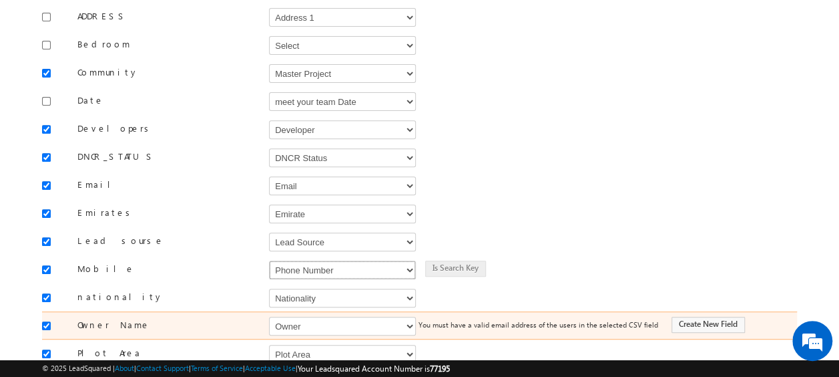
scroll to position [267, 0]
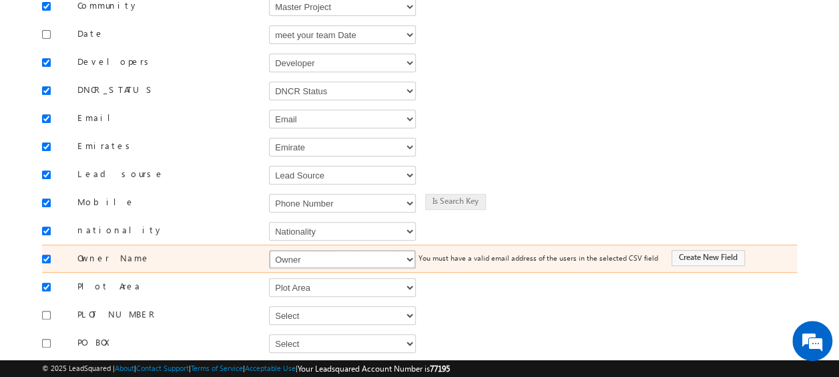
click at [312, 250] on select "Select Select Address 1 Address 2 Budget Building Name Buyer Persona Campaign N…" at bounding box center [342, 259] width 147 height 19
select select "FirstName"
click at [269, 250] on select "Select Select Address 1 Address 2 Budget Building Name Buyer Persona Campaign N…" at bounding box center [342, 259] width 147 height 19
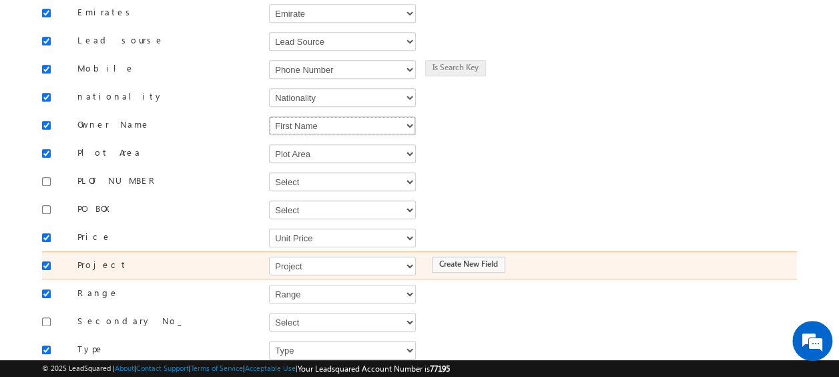
scroll to position [467, 0]
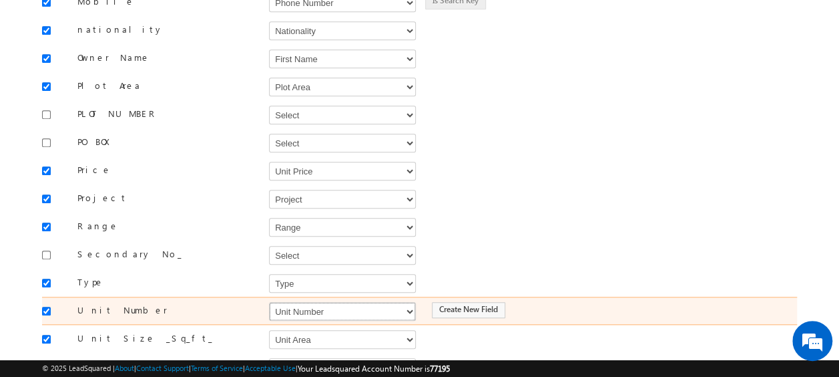
click at [296, 302] on select "Select Select Address 1 Address 2 Budget Building Name Buyer Persona Campaign N…" at bounding box center [342, 311] width 147 height 19
select select "mx_Unit_No"
click at [269, 302] on select "Select Select Address 1 Address 2 Budget Building Name Buyer Persona Campaign N…" at bounding box center [342, 311] width 147 height 19
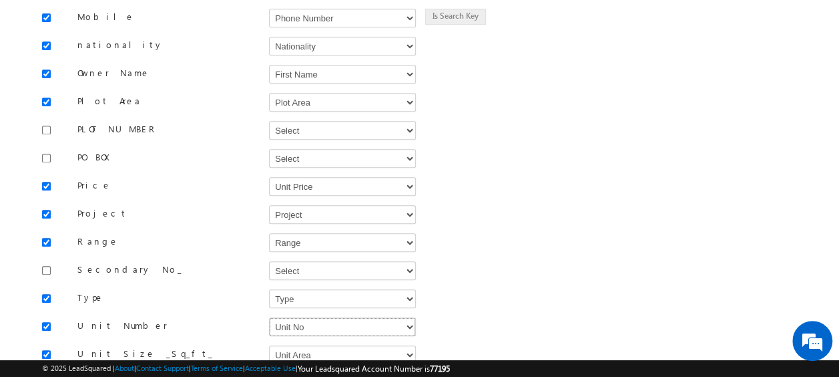
scroll to position [585, 0]
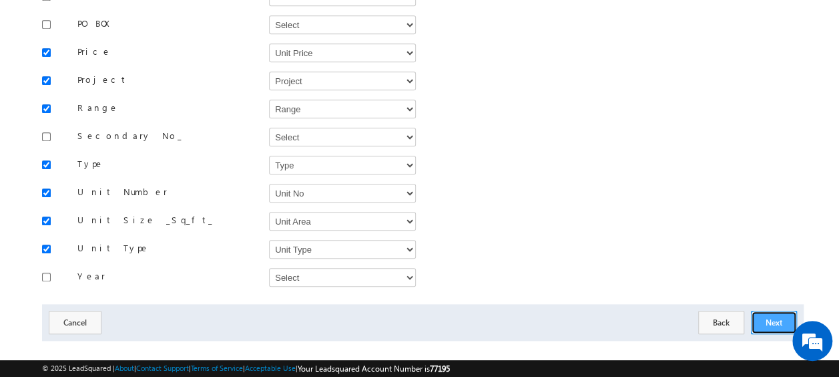
click at [783, 310] on button "Next" at bounding box center [774, 321] width 46 height 23
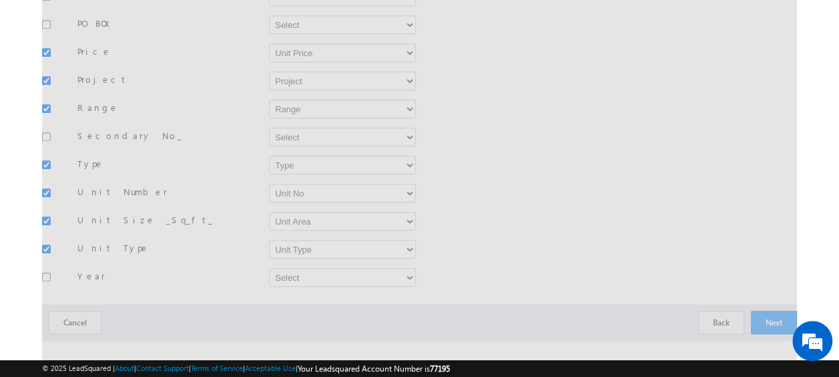
scroll to position [35, 0]
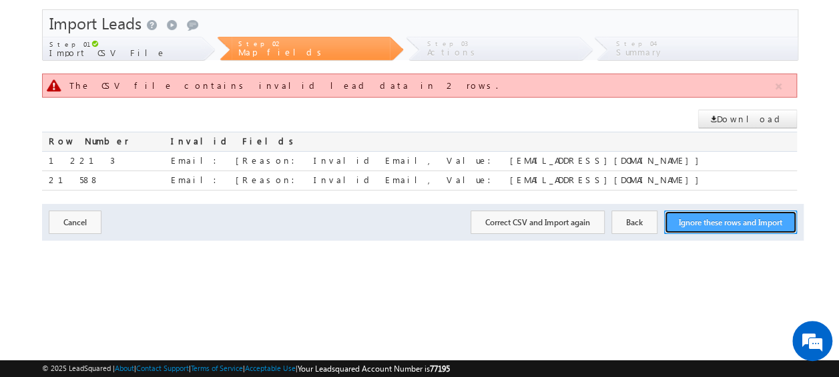
click at [725, 220] on button "Ignore these rows and Import" at bounding box center [730, 221] width 133 height 23
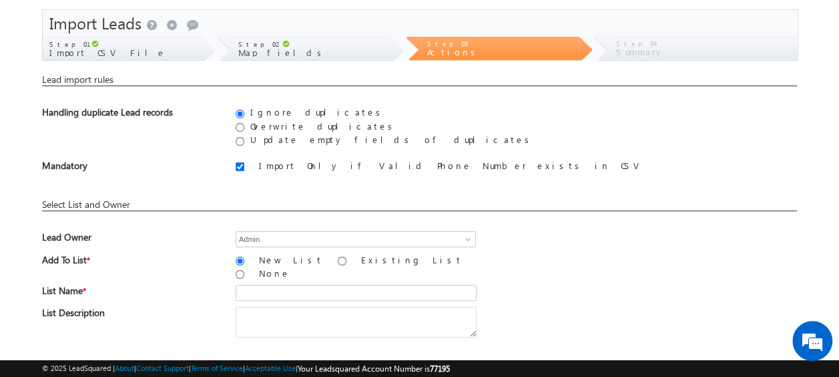
scroll to position [196, 0]
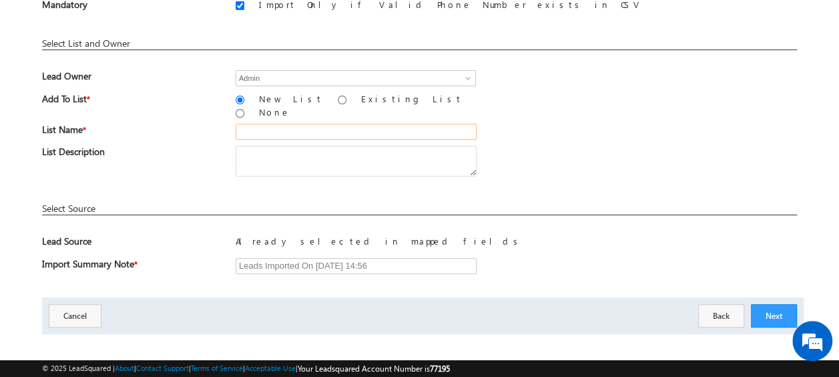
click at [270, 124] on input "text" at bounding box center [356, 132] width 241 height 16
type input "19_Aug_2025_MS_05_06"
click at [590, 146] on div "List Description" at bounding box center [419, 164] width 755 height 37
click at [773, 304] on button "Next" at bounding box center [774, 315] width 46 height 23
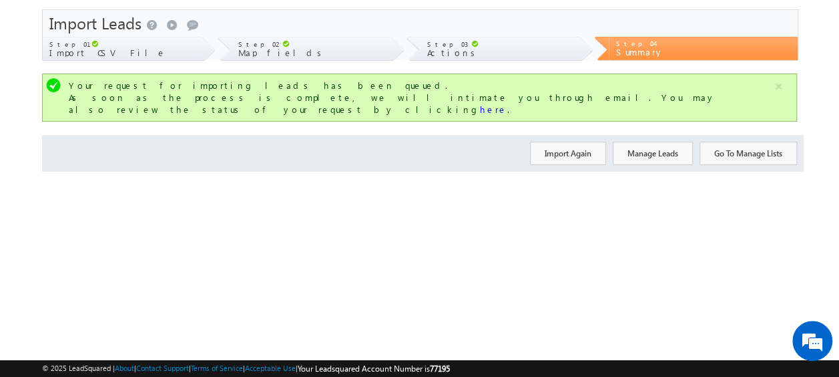
scroll to position [0, 0]
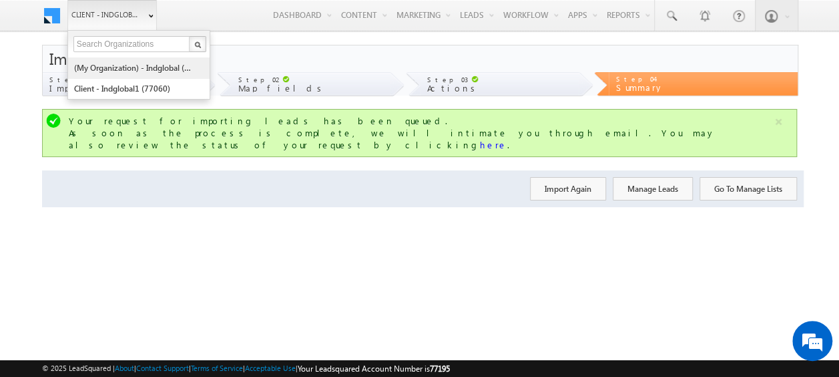
click at [140, 71] on link "(My Organization) - indglobal (48060)" at bounding box center [134, 67] width 122 height 21
